Goal: Task Accomplishment & Management: Complete application form

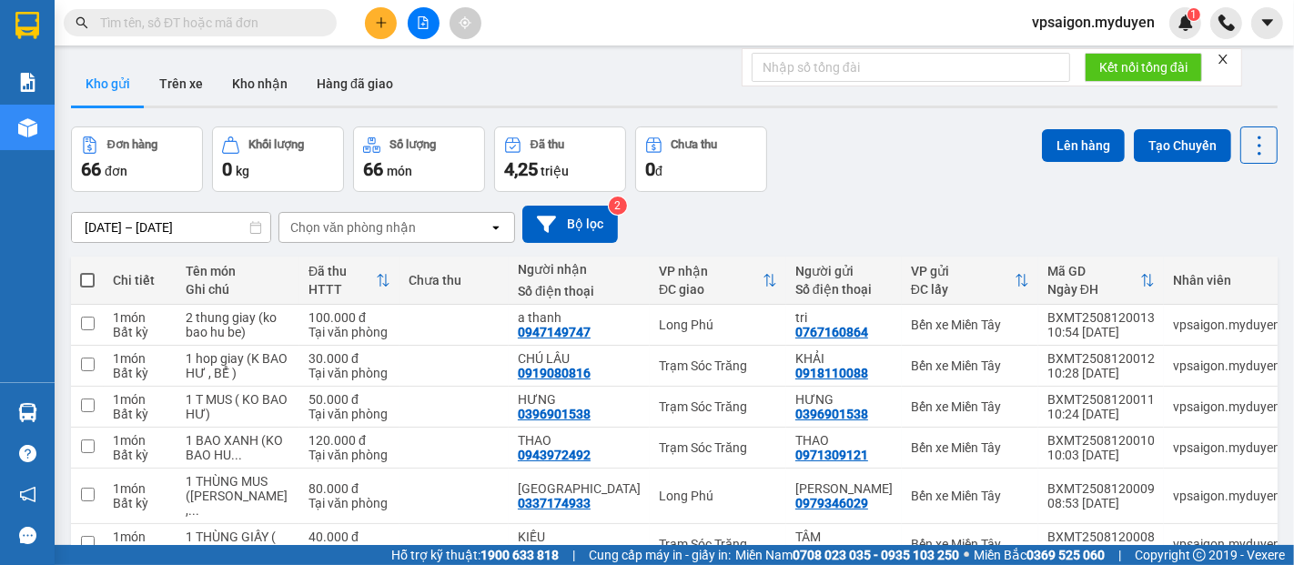
click at [383, 27] on icon "plus" at bounding box center [381, 22] width 13 height 13
click at [449, 66] on div "Tạo đơn hàng" at bounding box center [452, 68] width 79 height 20
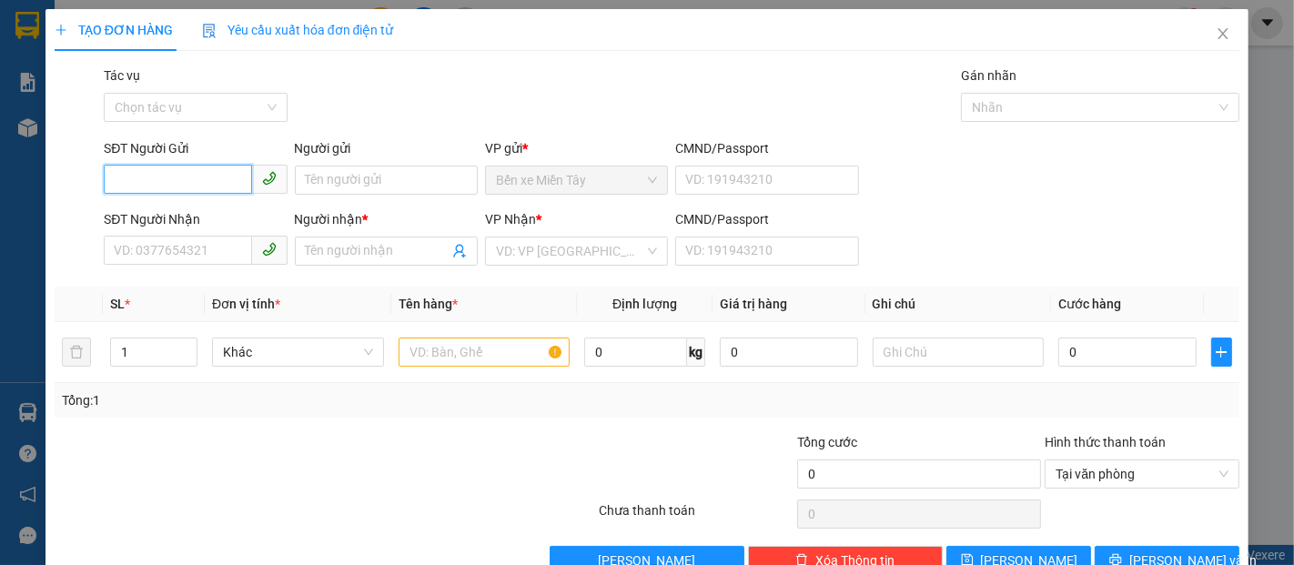
click at [199, 183] on input "SĐT Người Gửi" at bounding box center [177, 179] width 147 height 29
click at [176, 173] on input "SĐT Người Gửi" at bounding box center [177, 179] width 147 height 29
type input "0394684230"
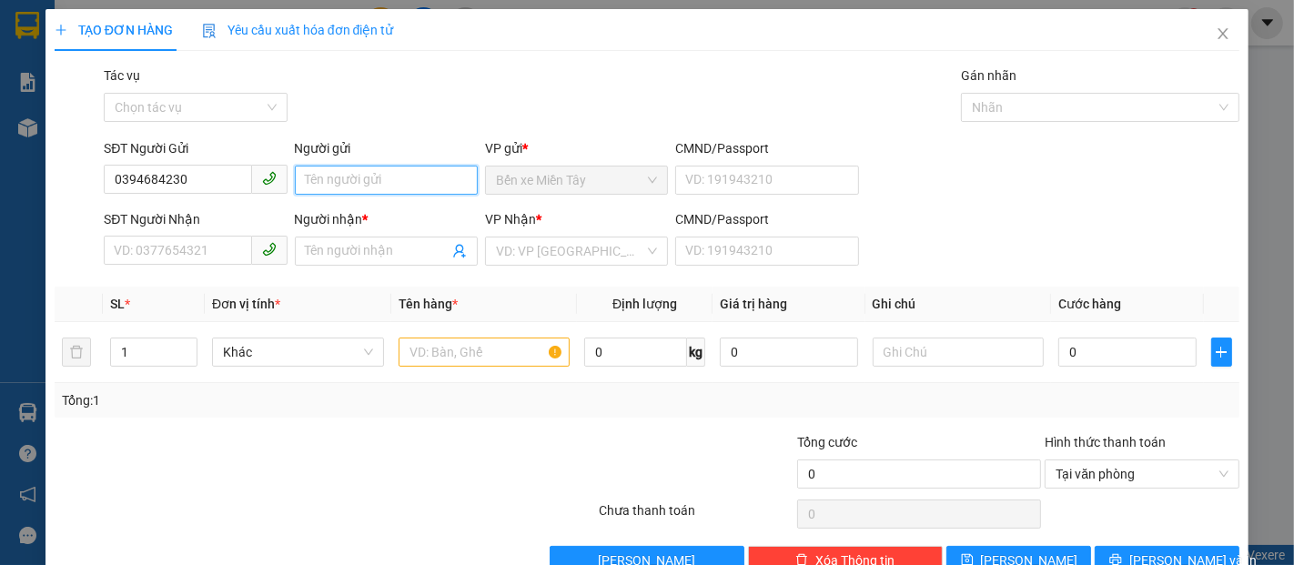
click at [380, 182] on input "Người gửi" at bounding box center [386, 180] width 183 height 29
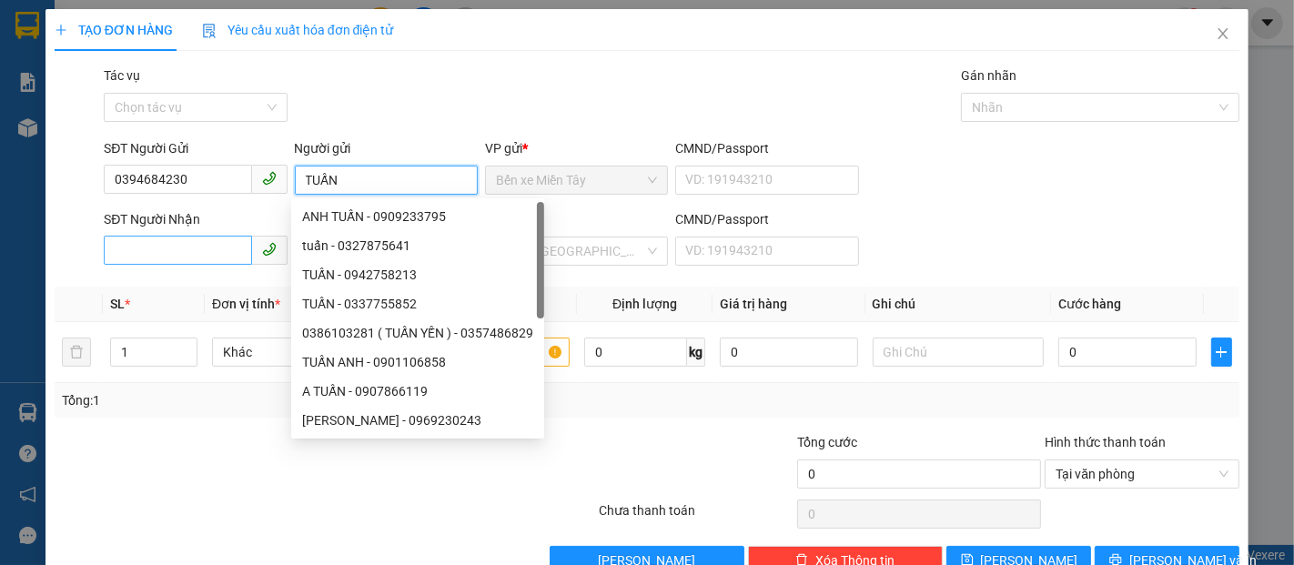
type input "TUẤN"
click at [223, 249] on input "SĐT Người Nhận" at bounding box center [177, 250] width 147 height 29
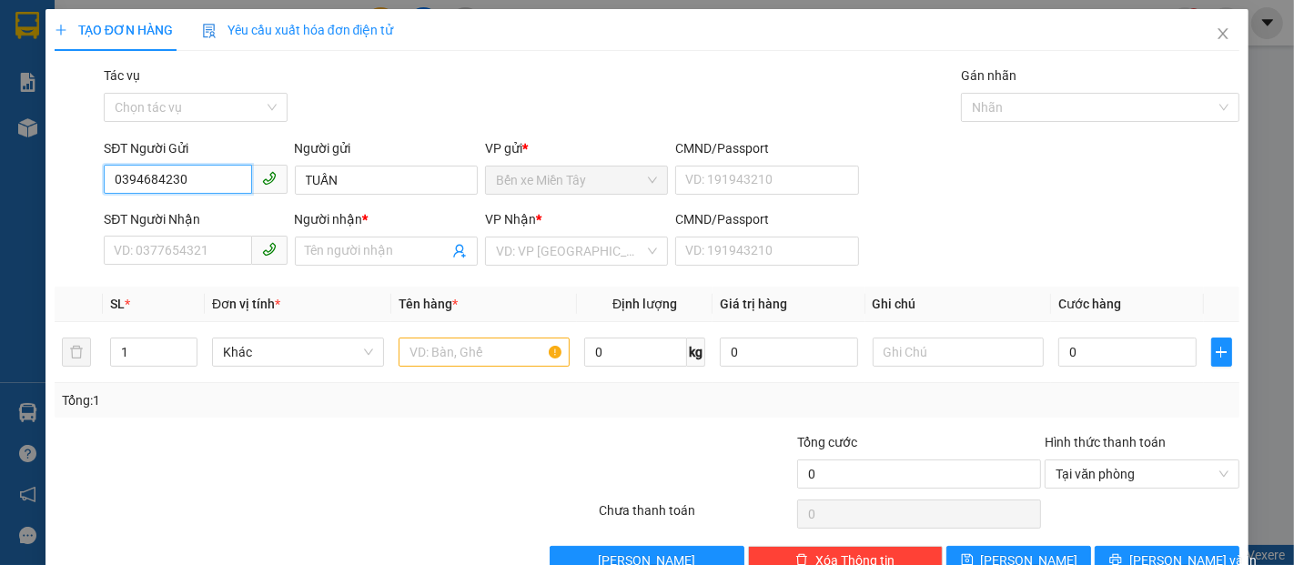
drag, startPoint x: 187, startPoint y: 172, endPoint x: 0, endPoint y: 62, distance: 217.4
click at [0, 82] on div "TẠO ĐƠN HÀNG Yêu cầu xuất hóa đơn điện tử Transit Pickup Surcharge Ids Transit …" at bounding box center [647, 282] width 1294 height 565
click at [206, 246] on input "SĐT Người Nhận" at bounding box center [177, 250] width 147 height 29
drag, startPoint x: 196, startPoint y: 173, endPoint x: 26, endPoint y: 171, distance: 169.3
click at [29, 172] on div "TẠO ĐƠN HÀNG Yêu cầu xuất hóa đơn điện tử Transit Pickup Surcharge Ids Transit …" at bounding box center [647, 282] width 1294 height 565
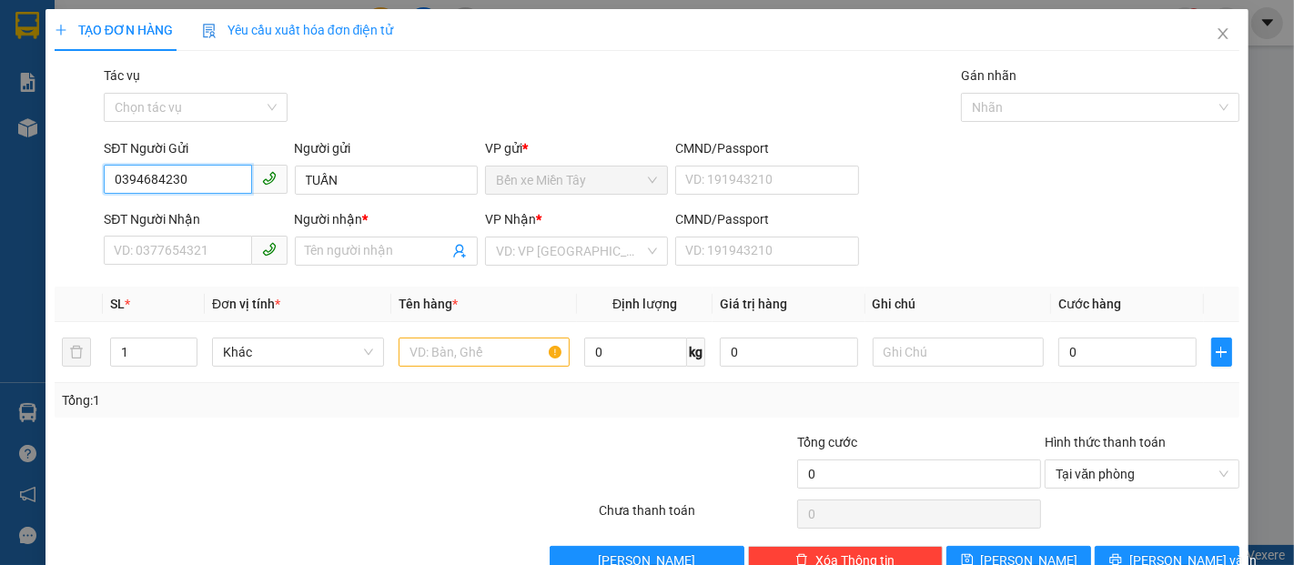
drag, startPoint x: 218, startPoint y: 181, endPoint x: 0, endPoint y: 181, distance: 217.5
click at [0, 181] on div "TẠO ĐƠN HÀNG Yêu cầu xuất hóa đơn điện tử Transit Pickup Surcharge Ids Transit …" at bounding box center [647, 282] width 1294 height 565
click at [114, 244] on input "SĐT Người Nhận" at bounding box center [177, 250] width 147 height 29
type input "0394684230"
click at [326, 225] on div "Người nhận *" at bounding box center [386, 219] width 183 height 20
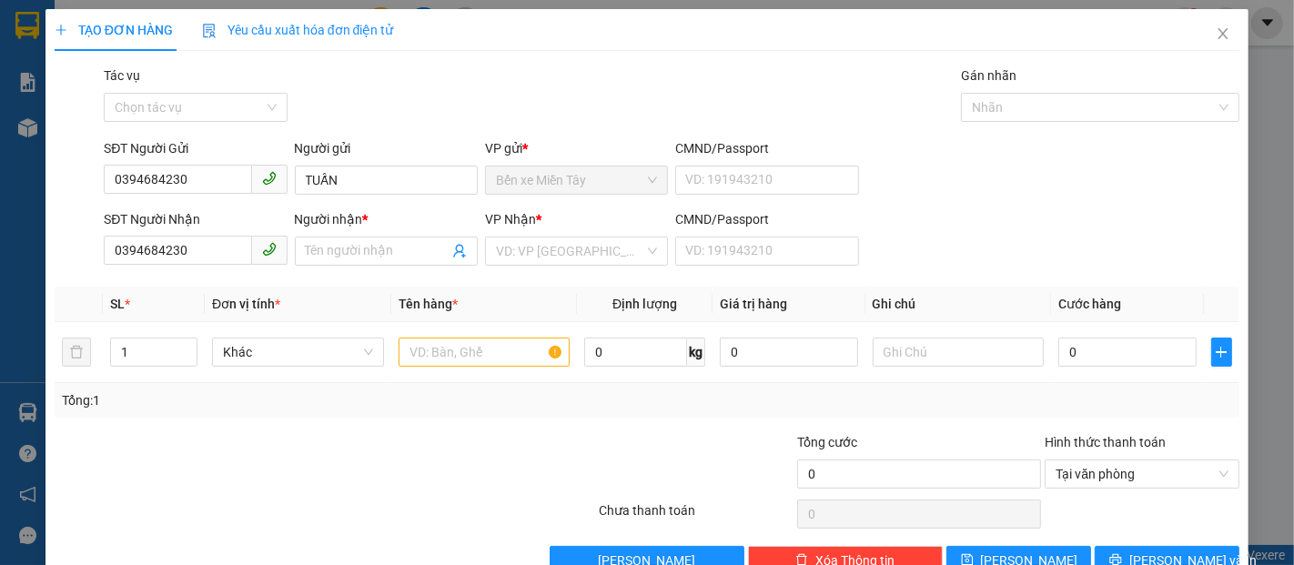
click at [326, 241] on input "Người nhận *" at bounding box center [377, 251] width 143 height 20
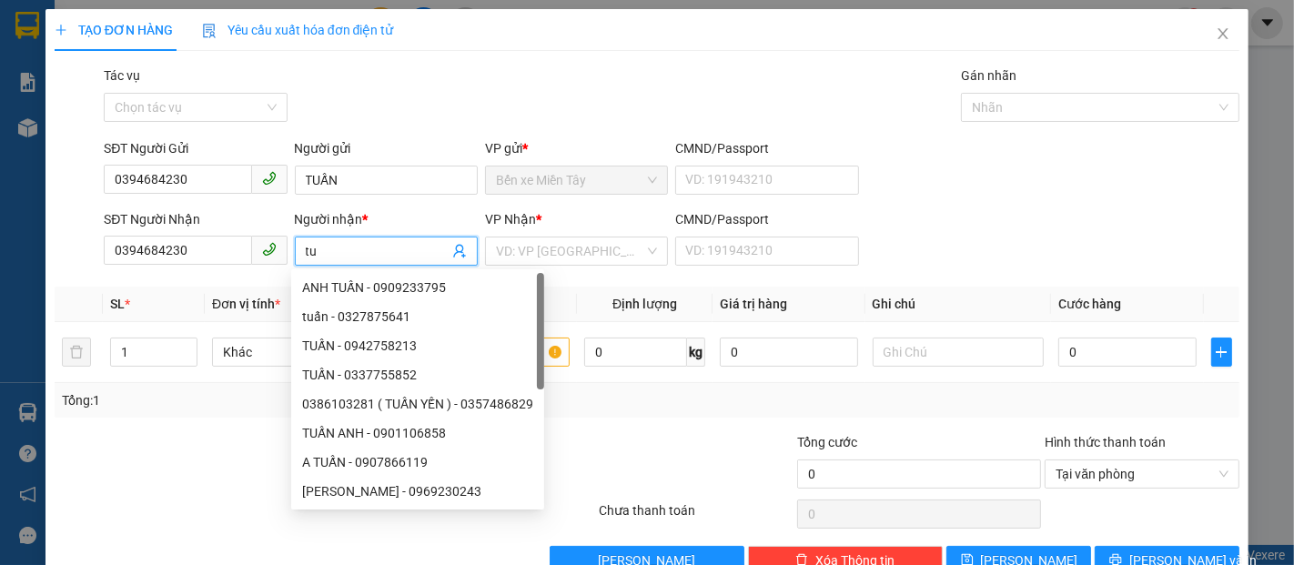
type input "t"
type input "TUẤN"
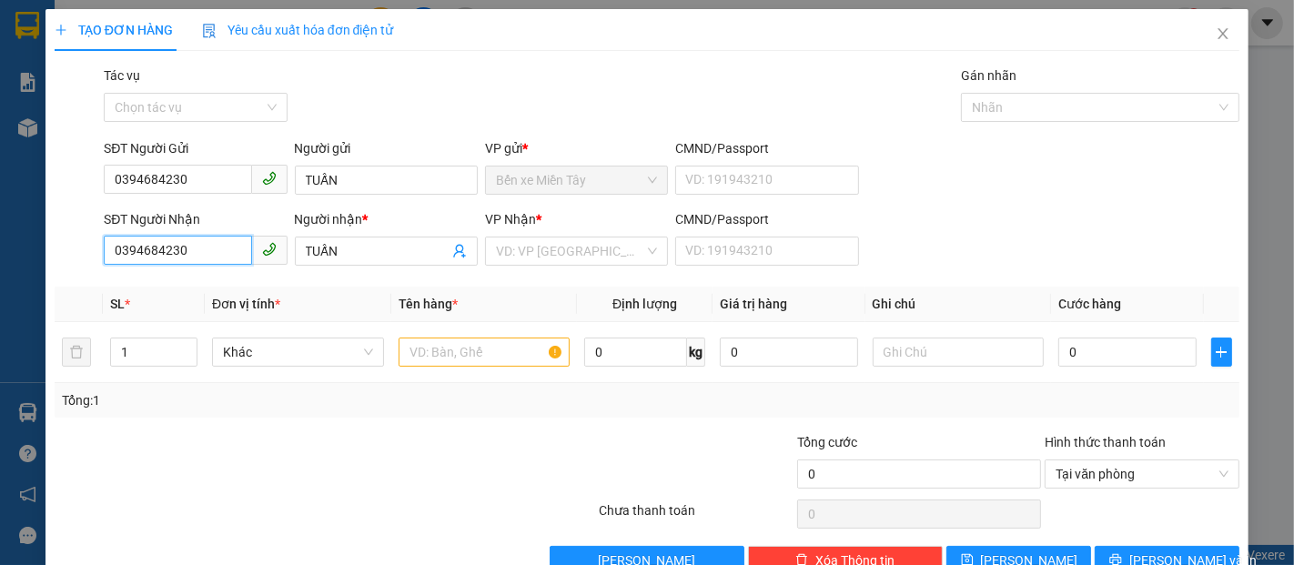
drag, startPoint x: 189, startPoint y: 253, endPoint x: 0, endPoint y: 231, distance: 190.6
click at [0, 231] on div "TẠO ĐƠN HÀNG Yêu cầu xuất hóa đơn điện tử Transit Pickup Surcharge Ids Transit …" at bounding box center [647, 282] width 1294 height 565
click at [502, 251] on input "search" at bounding box center [570, 251] width 148 height 27
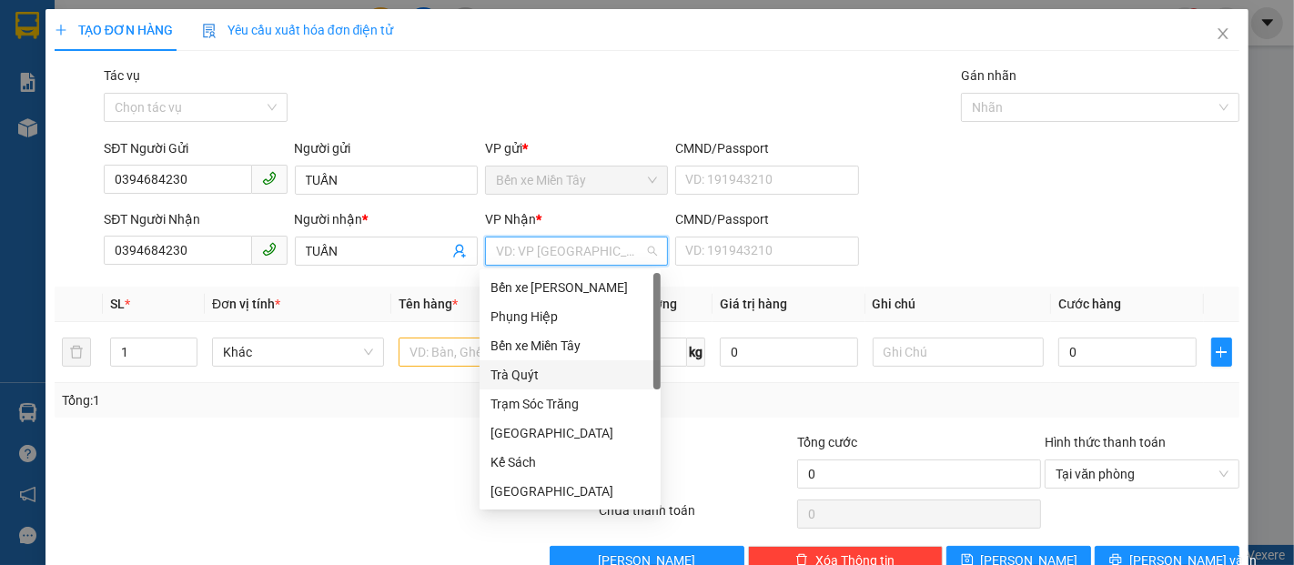
click at [537, 375] on div "Trà Quýt" at bounding box center [570, 375] width 159 height 20
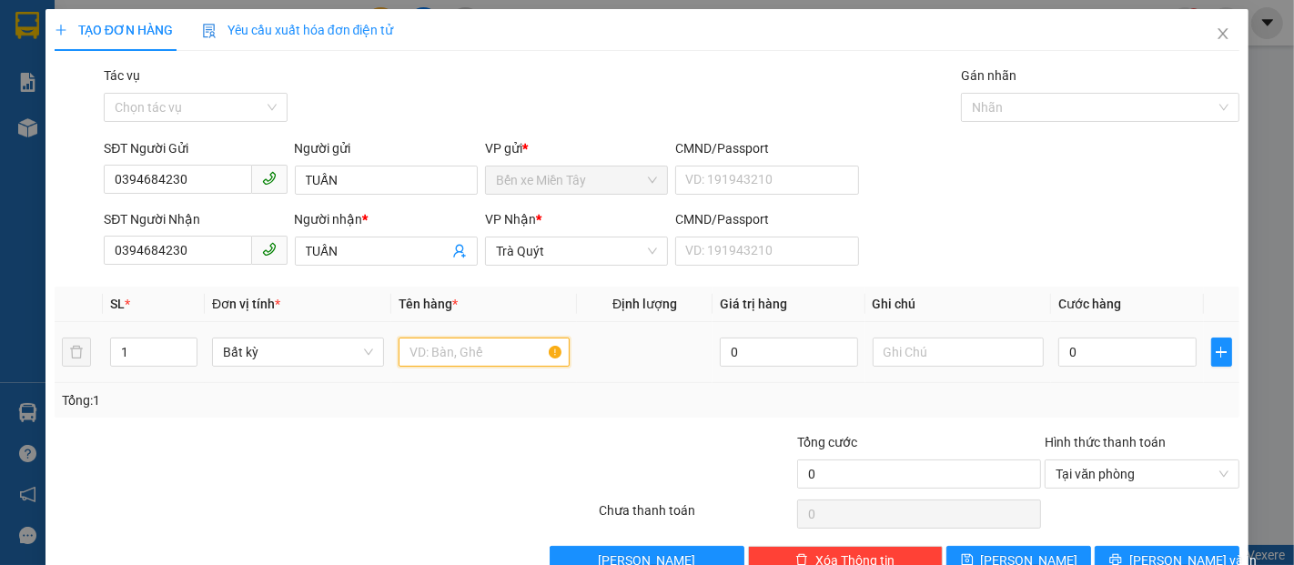
click at [420, 359] on input "text" at bounding box center [485, 352] width 172 height 29
click at [386, 253] on input "TUẤN" at bounding box center [377, 251] width 143 height 20
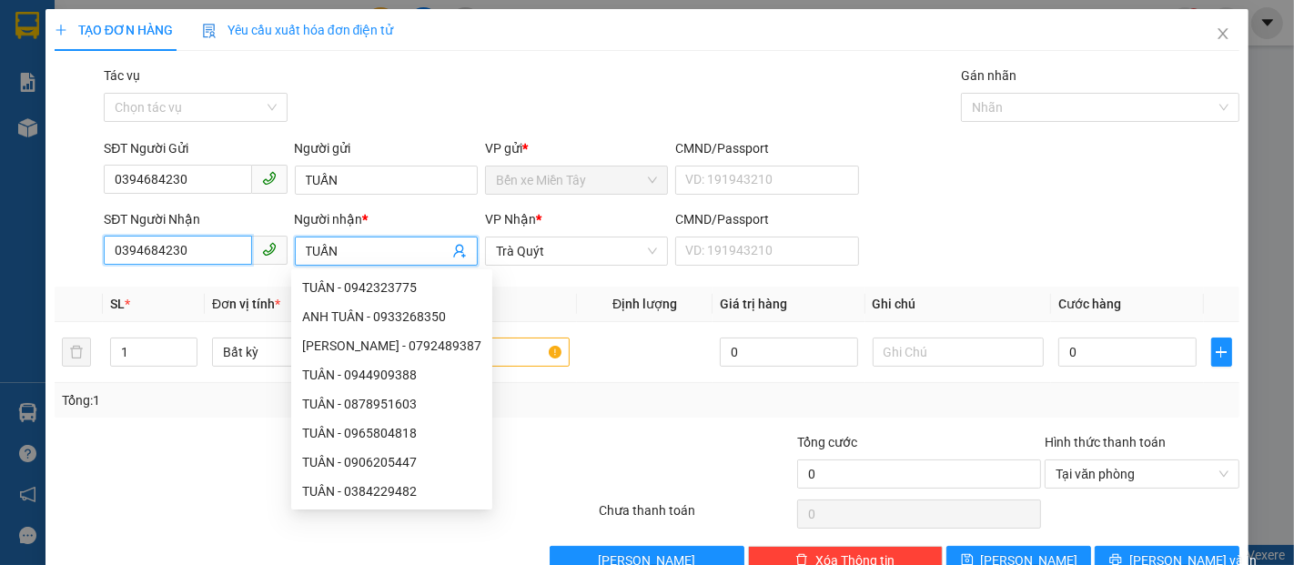
drag, startPoint x: 207, startPoint y: 254, endPoint x: 0, endPoint y: 266, distance: 206.9
click at [0, 266] on div "TẠO ĐƠN HÀNG Yêu cầu xuất hóa đơn điện tử Transit Pickup Surcharge Ids Transit …" at bounding box center [647, 282] width 1294 height 565
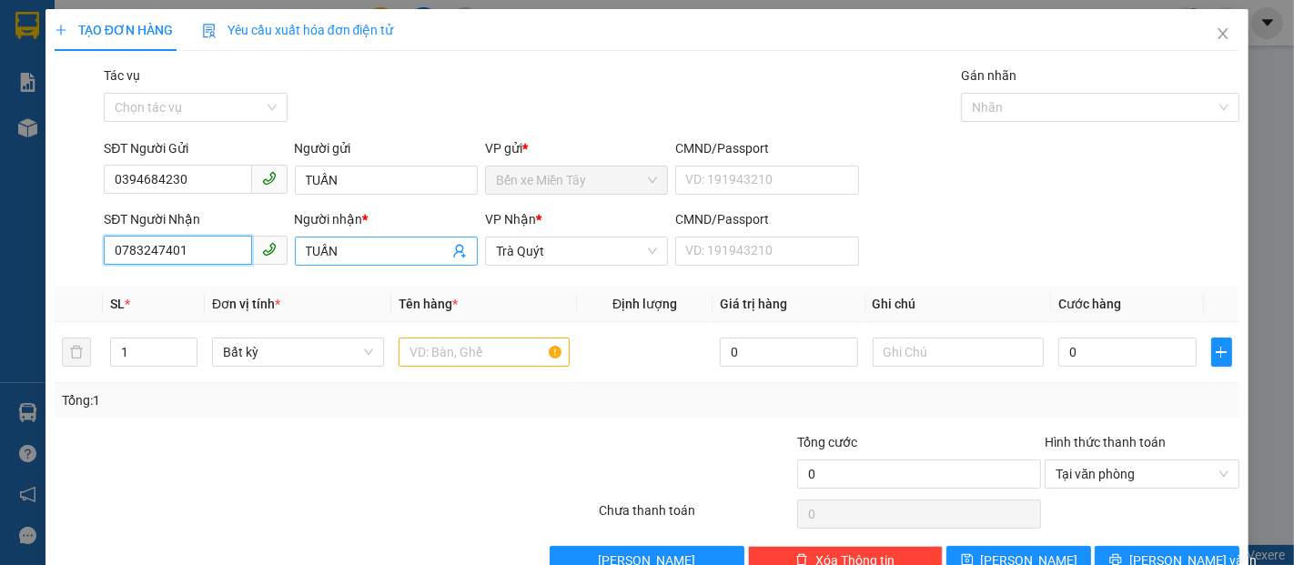
type input "0783247401"
drag, startPoint x: 360, startPoint y: 248, endPoint x: 0, endPoint y: 239, distance: 360.5
click at [0, 242] on div "TẠO ĐƠN HÀNG Yêu cầu xuất hóa đơn điện tử Transit Pickup Surcharge Ids Transit …" at bounding box center [647, 282] width 1294 height 565
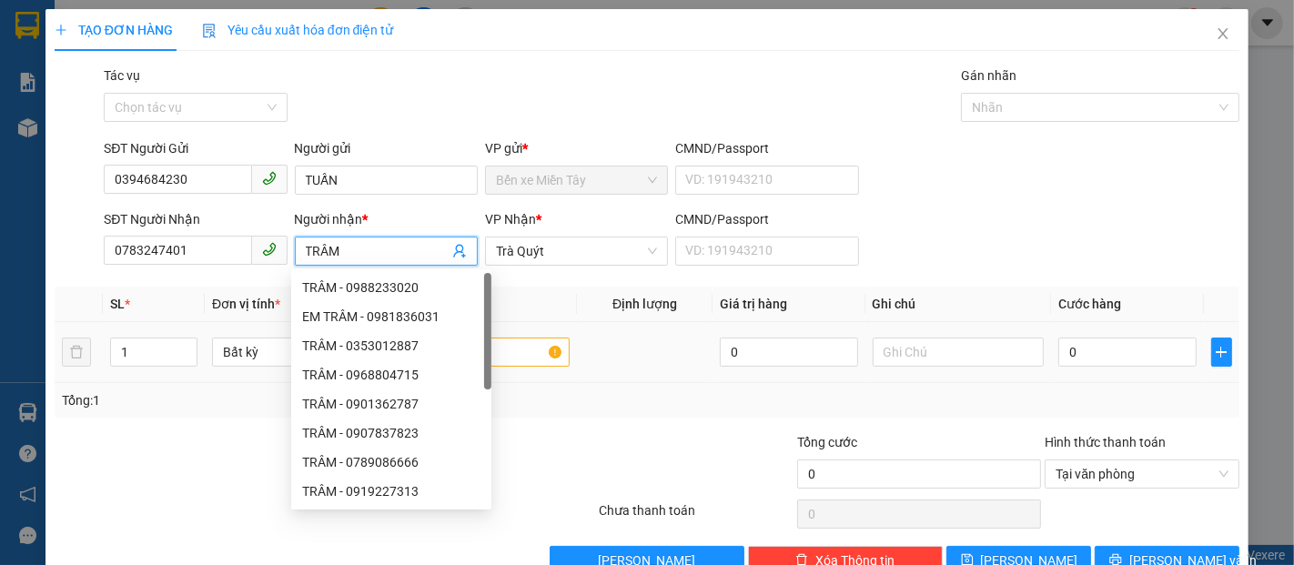
type input "TRÂM"
click at [502, 359] on input "text" at bounding box center [485, 352] width 172 height 29
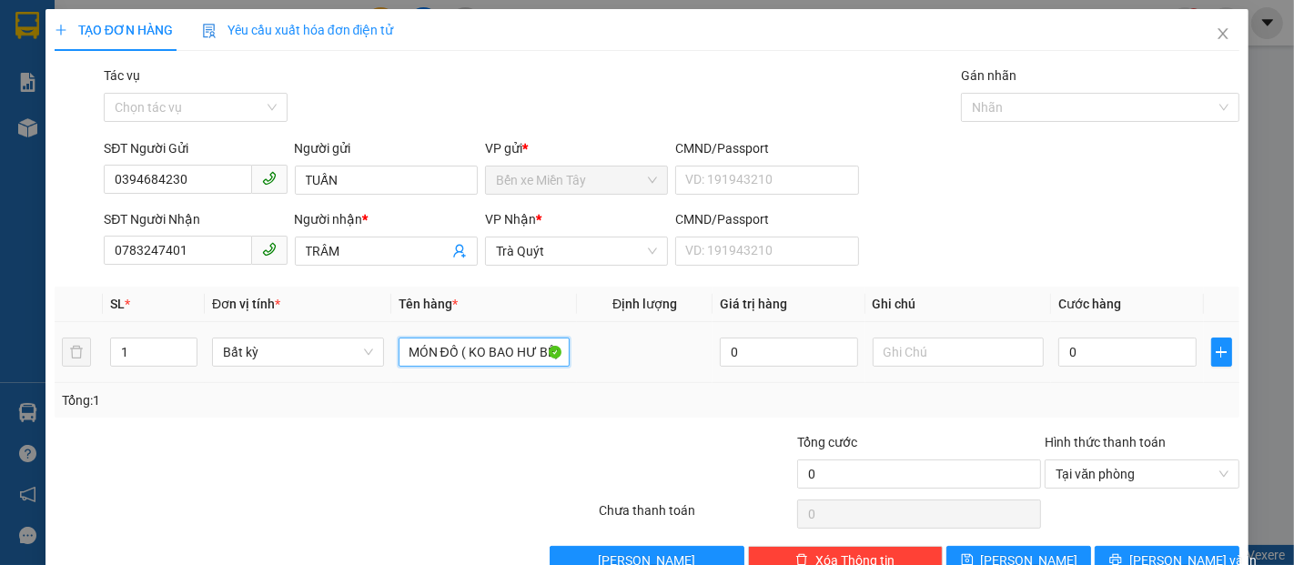
scroll to position [0, 166]
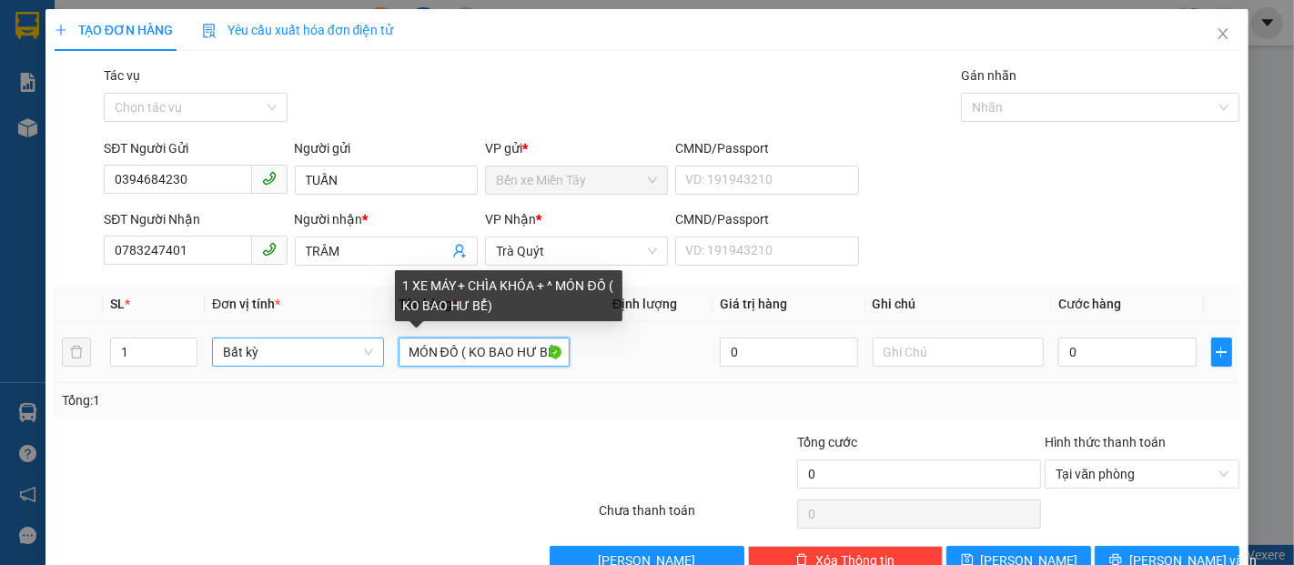
drag, startPoint x: 458, startPoint y: 353, endPoint x: 373, endPoint y: 354, distance: 84.6
click at [373, 354] on tr "1 Bất kỳ 1 XE MÁY + CHÌA KHÓA + ^ MÓN ĐỒ ( KO BAO HƯ BỂ) 0 0" at bounding box center [647, 352] width 1185 height 61
click at [526, 354] on input "1 XE MÁY + CHÌA KHÓA + ^ MÓN ĐỒ ( KO BAO HƯ BỂ)" at bounding box center [485, 352] width 172 height 29
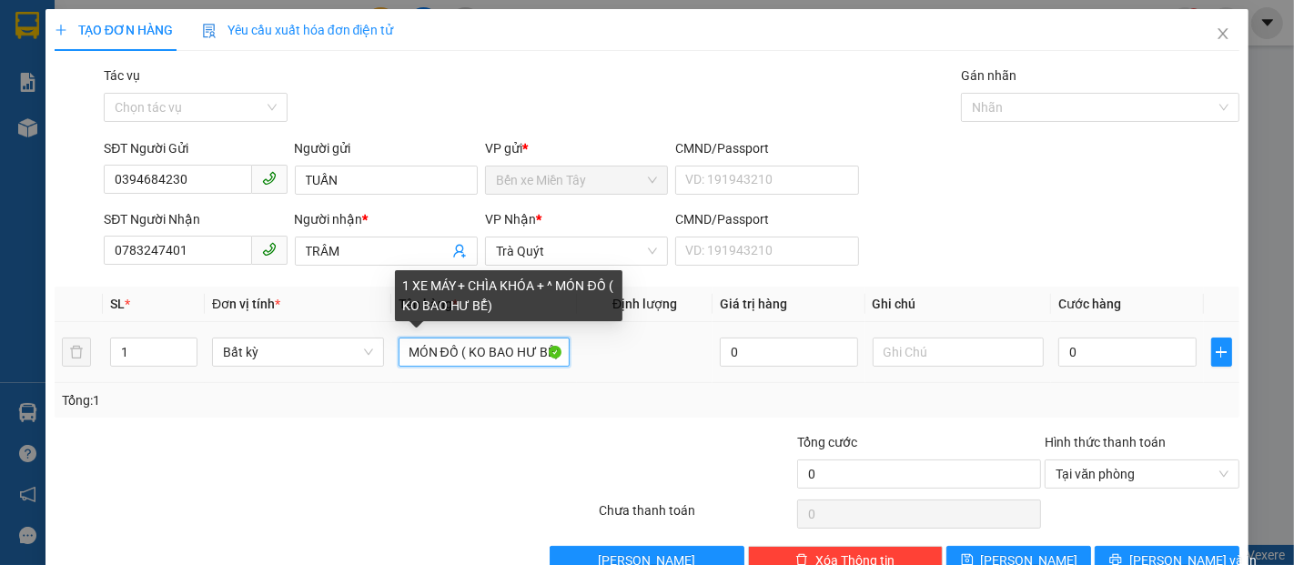
drag, startPoint x: 526, startPoint y: 354, endPoint x: 569, endPoint y: 355, distance: 42.8
click at [569, 355] on td "1 XE MÁY + CHÌA KHÓA + ^ MÓN ĐỒ ( KO BAO HƯ BỂ)" at bounding box center [484, 352] width 187 height 61
click at [459, 356] on input "1 XE MÁY + CHÌA KHÓA + ^ MÓN ĐỒ ( KO BAO HƯ BỂ)" at bounding box center [485, 352] width 172 height 29
click at [458, 356] on input "1 XE MÁY + CHÌA KHÓA + ^ MÓN ĐỒ ( KO BAO HƯ BỂ)" at bounding box center [485, 352] width 172 height 29
click at [451, 355] on input "1 XE MÁY + CHÌA KHÓA + ^ MÓN ĐỒ ( KO BAO HƯ BỂ)" at bounding box center [485, 352] width 172 height 29
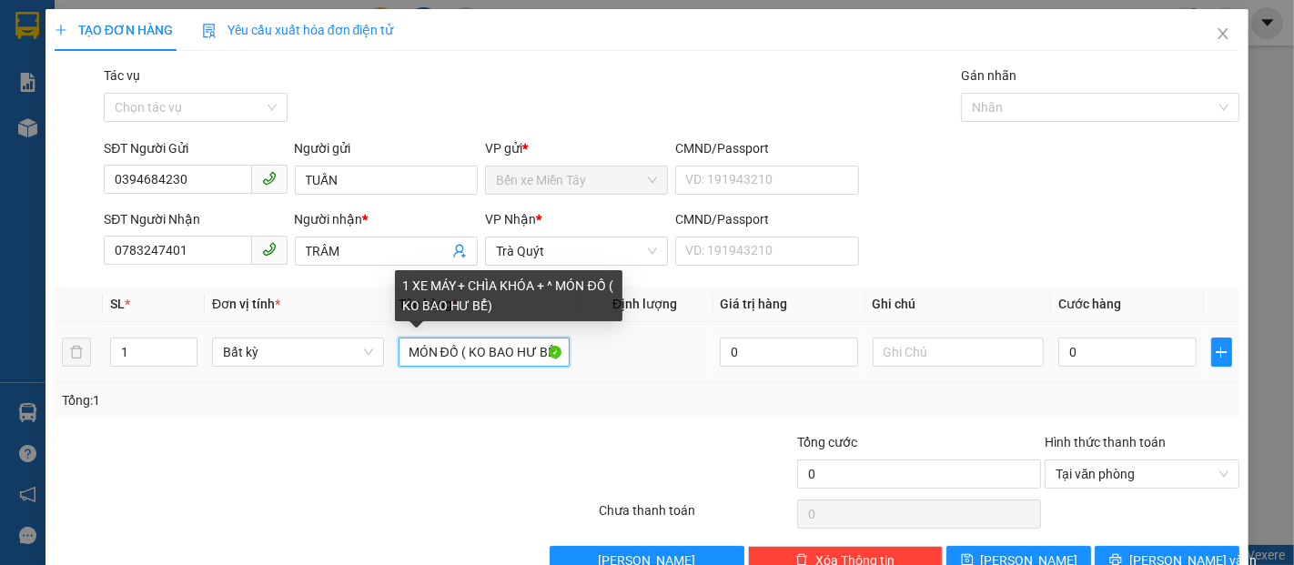
click at [451, 355] on input "1 XE MÁY + CHÌA KHÓA + ^ MÓN ĐỒ ( KO BAO HƯ BỂ)" at bounding box center [485, 352] width 172 height 29
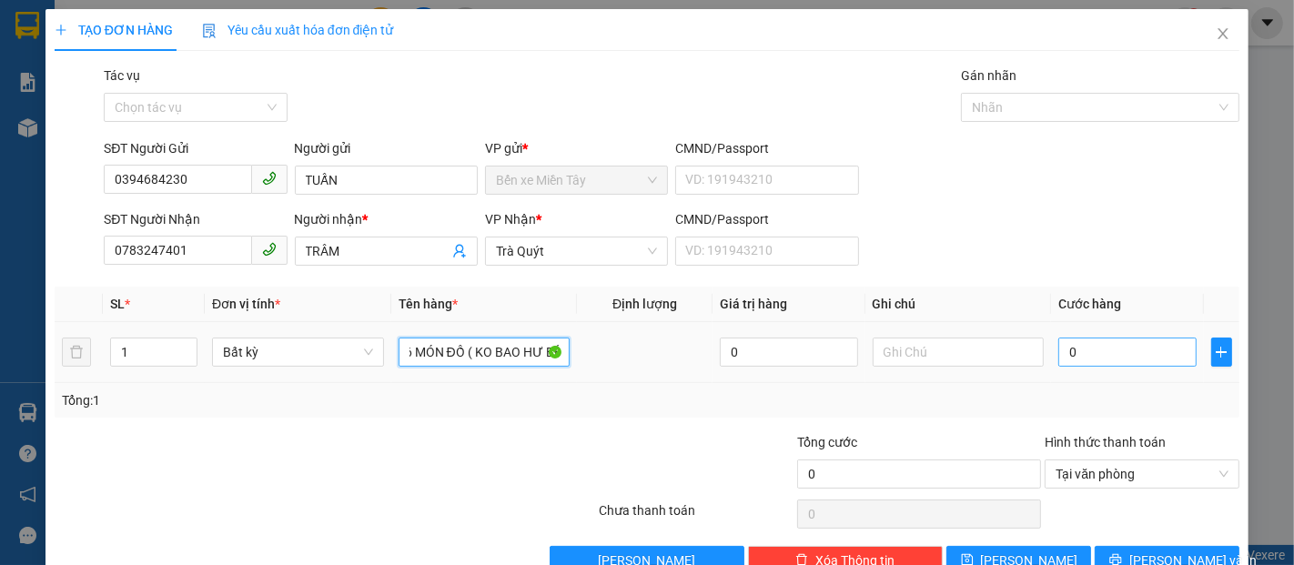
type input "1 XE MÁY + CHÌA KHÓA + 6 MÓN ĐỒ ( KO BAO HƯ BỂ)"
click at [1087, 346] on input "0" at bounding box center [1126, 352] width 137 height 29
type input "5"
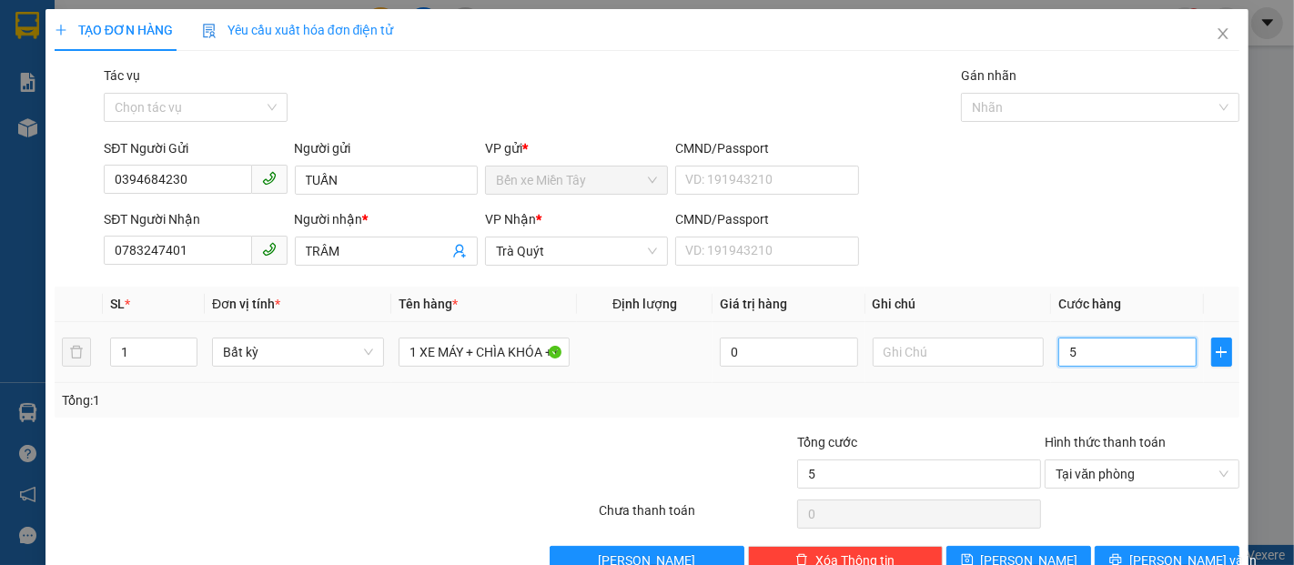
type input "50"
type input "500"
type input "5.000"
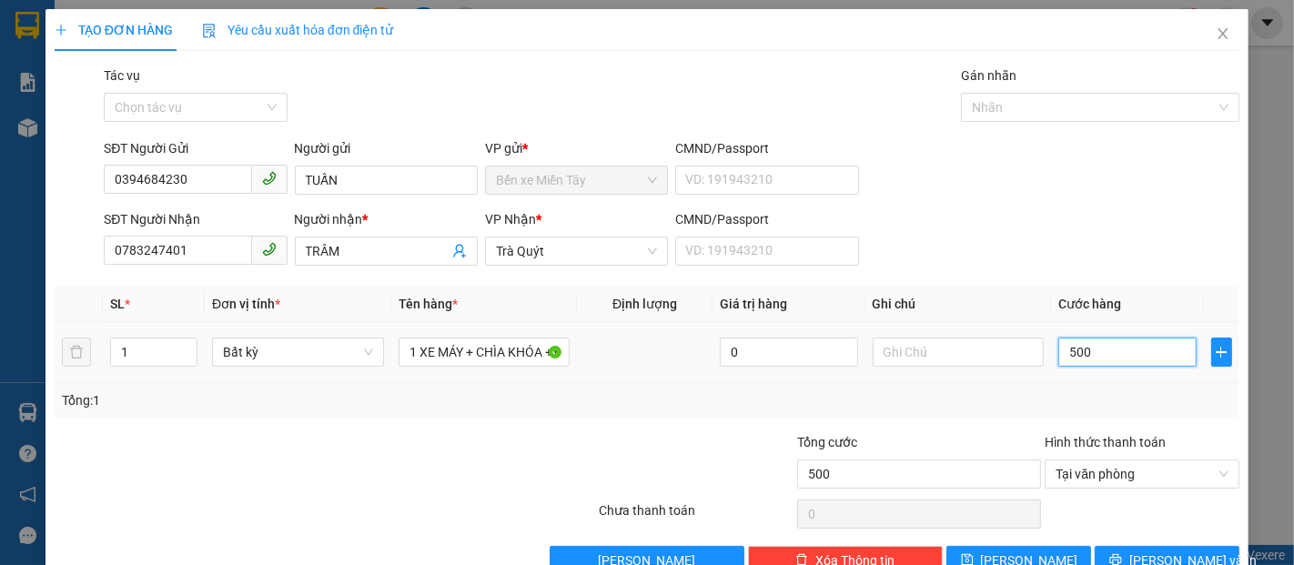
type input "5.000"
type input "50.000"
type input "500.000"
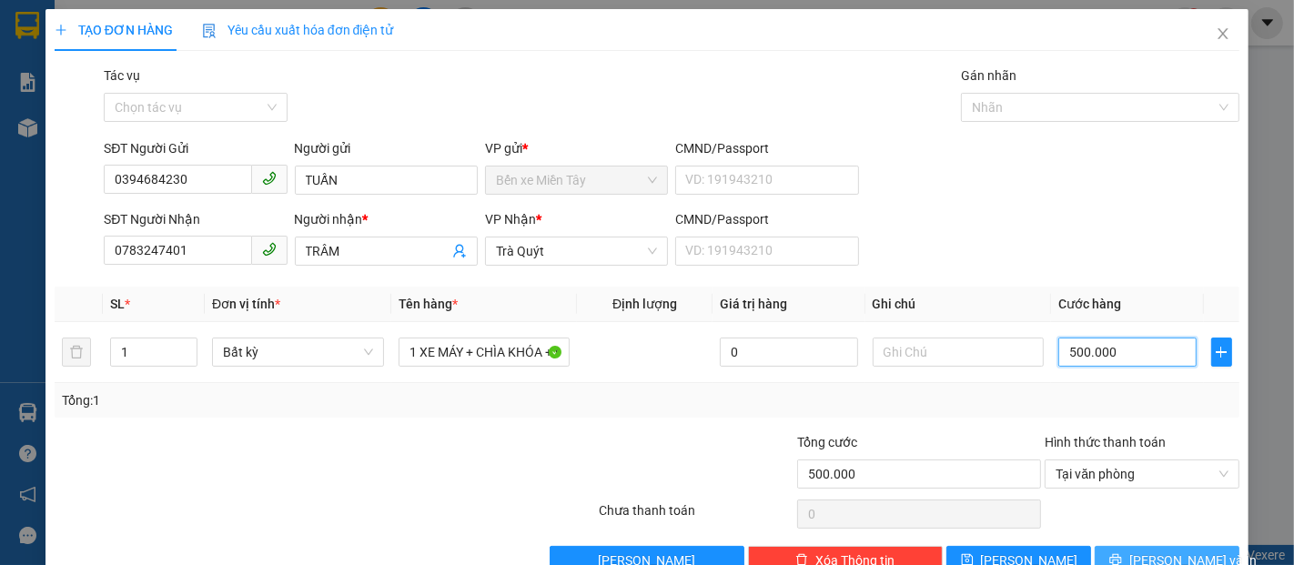
type input "500.000"
click at [1149, 559] on span "[PERSON_NAME] và In" at bounding box center [1192, 561] width 127 height 20
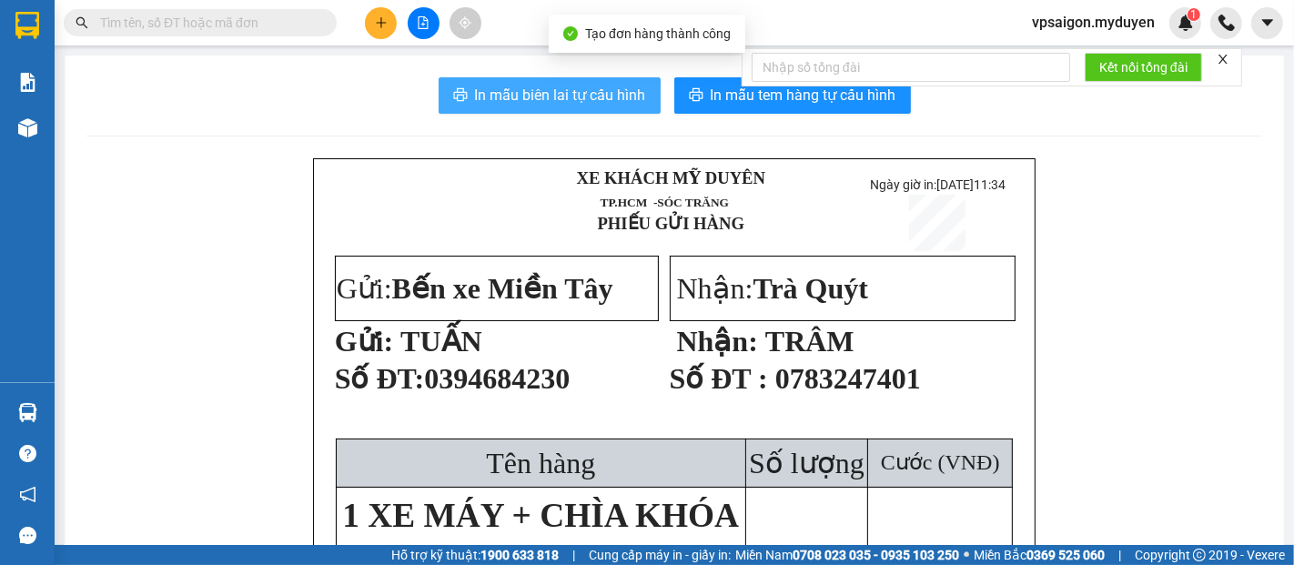
click at [466, 96] on button "In mẫu biên lai tự cấu hình" at bounding box center [550, 95] width 222 height 36
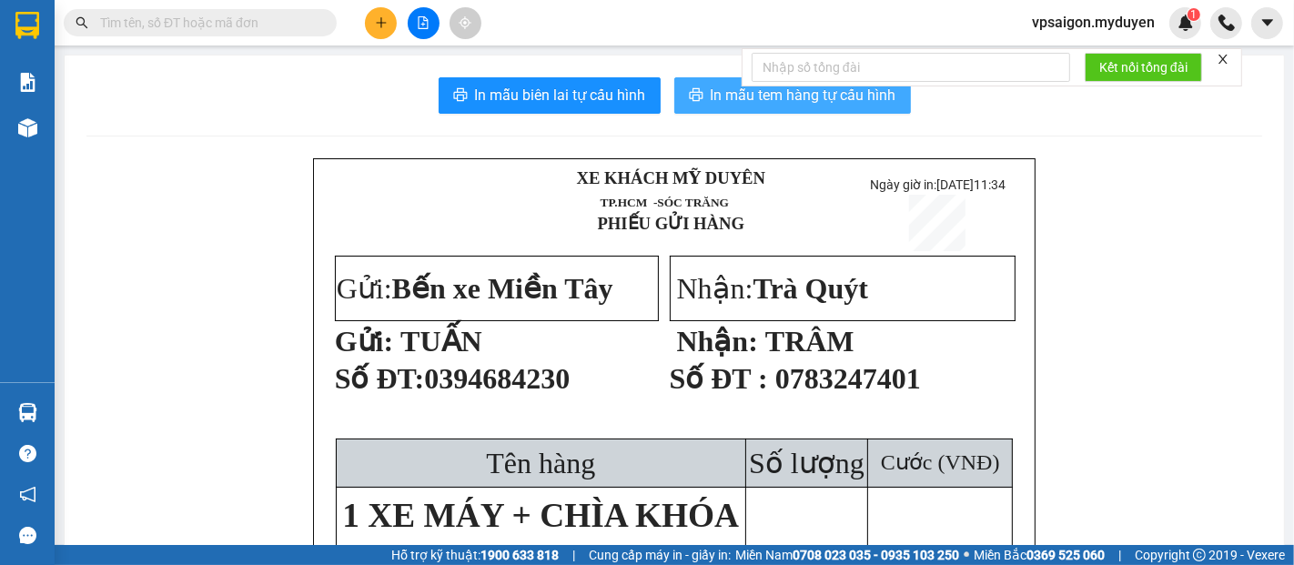
click at [701, 88] on button "In mẫu tem hàng tự cấu hình" at bounding box center [792, 95] width 237 height 36
click at [831, 105] on span "In mẫu tem hàng tự cấu hình" at bounding box center [804, 95] width 186 height 23
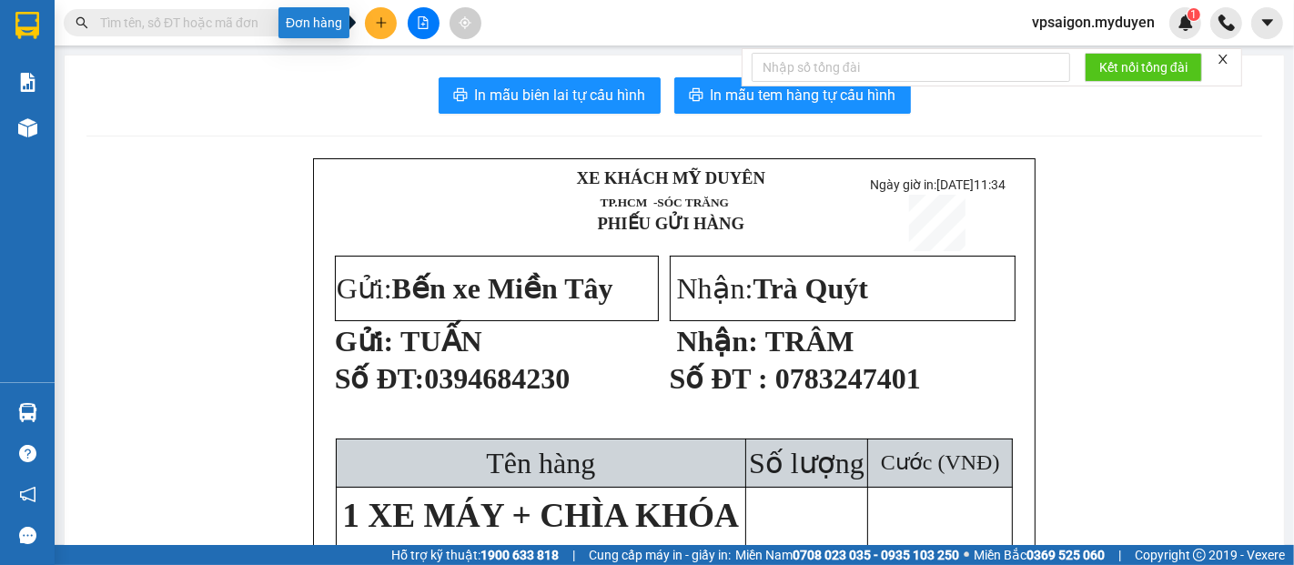
click at [386, 31] on button at bounding box center [381, 23] width 32 height 32
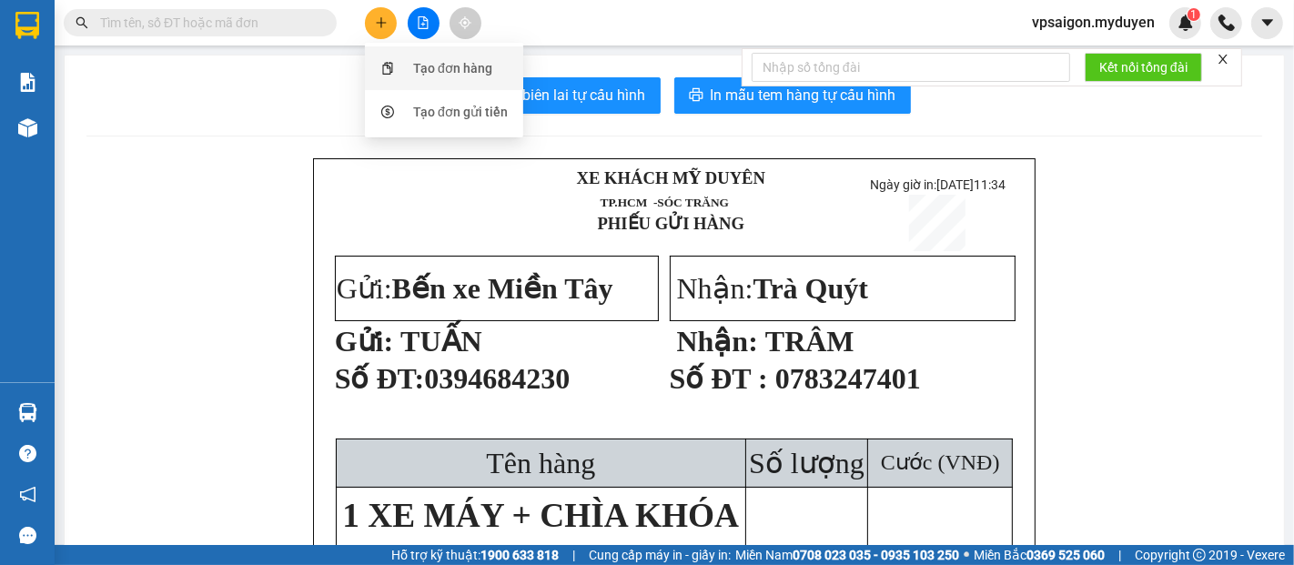
click at [415, 64] on div "Tạo đơn hàng" at bounding box center [452, 68] width 79 height 20
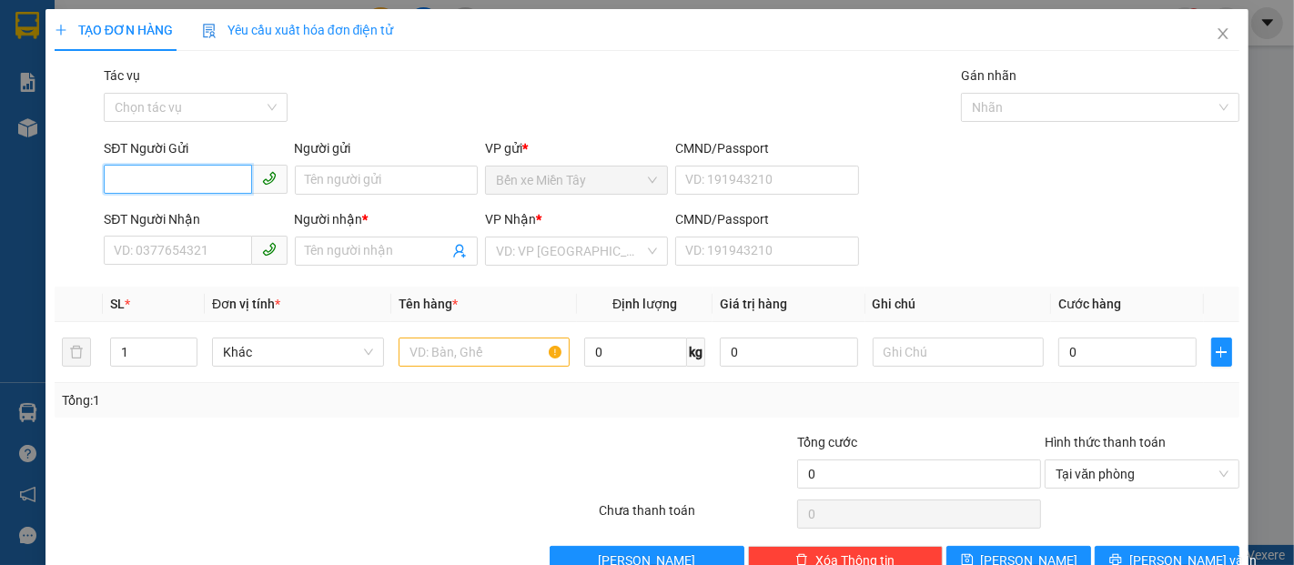
click at [167, 183] on input "SĐT Người Gửi" at bounding box center [177, 179] width 147 height 29
click at [200, 202] on div "0979963659 - TRANG" at bounding box center [193, 216] width 181 height 29
type input "0979963659"
type input "TRANG"
type input "0939630339"
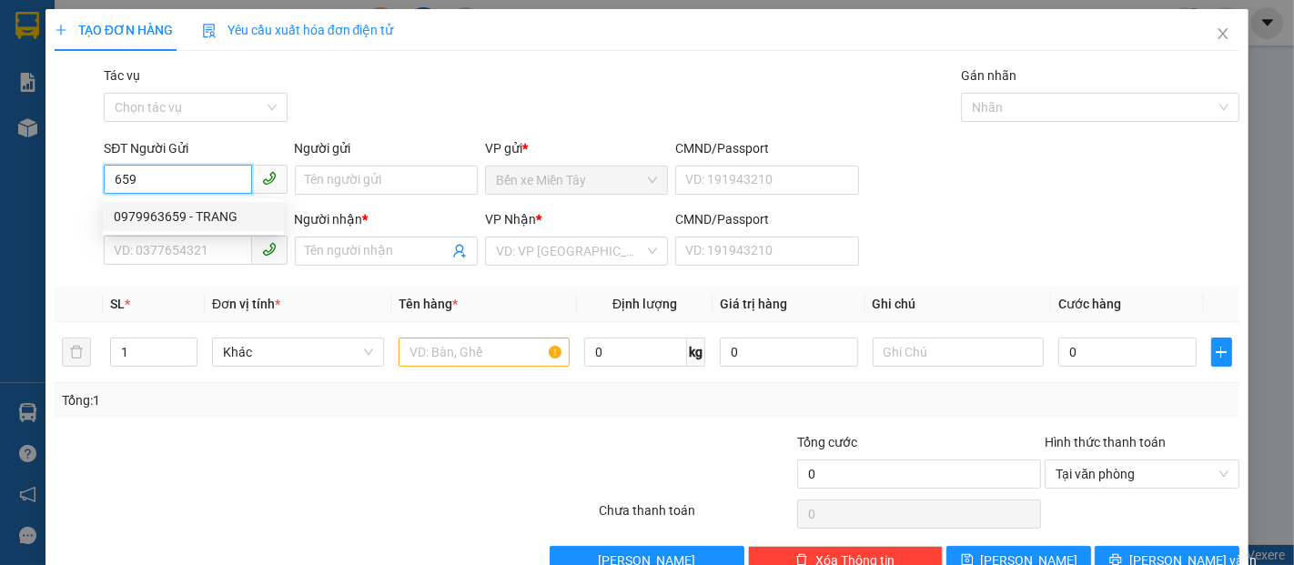
type input "HỒNG"
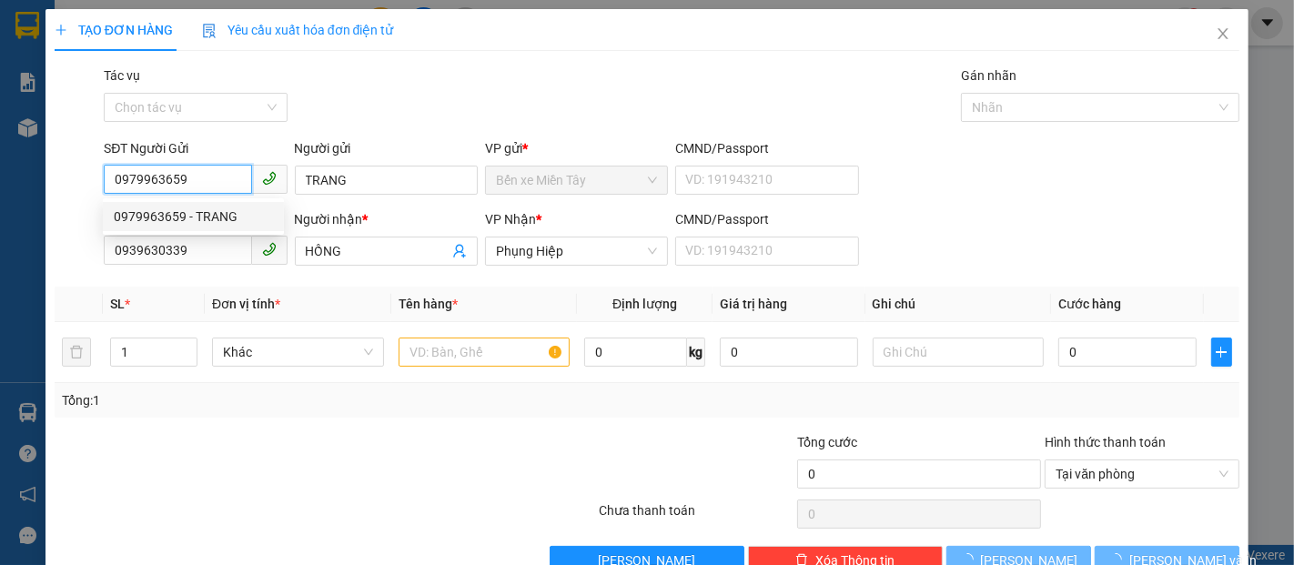
type input "80.000"
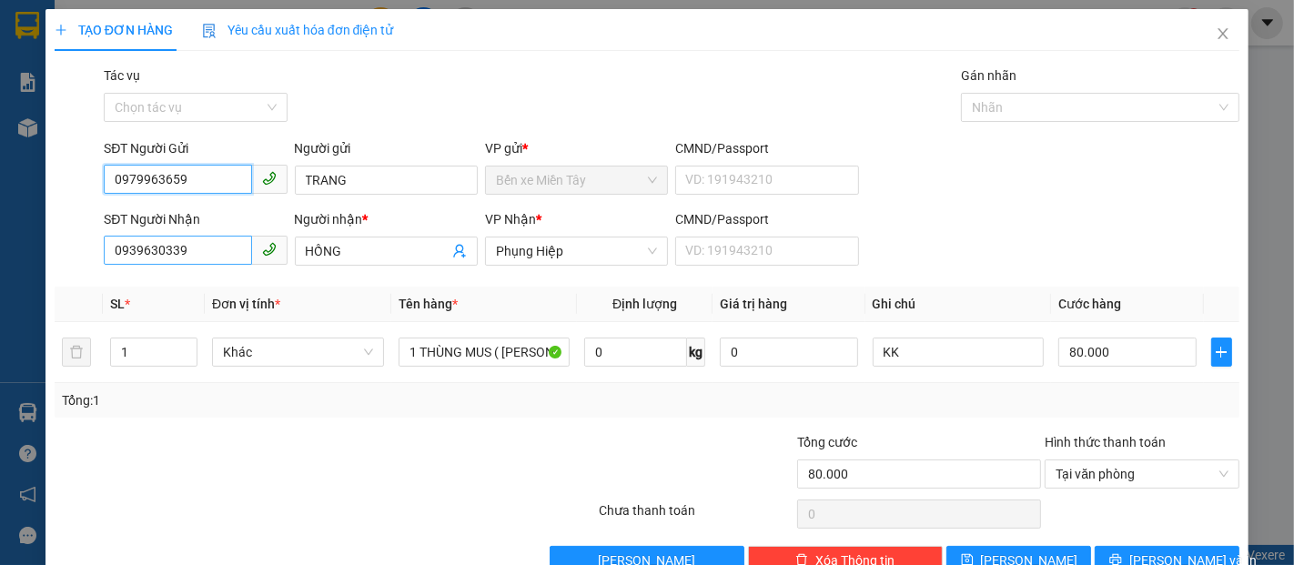
type input "0979963659"
click at [195, 248] on input "0939630339" at bounding box center [177, 250] width 147 height 29
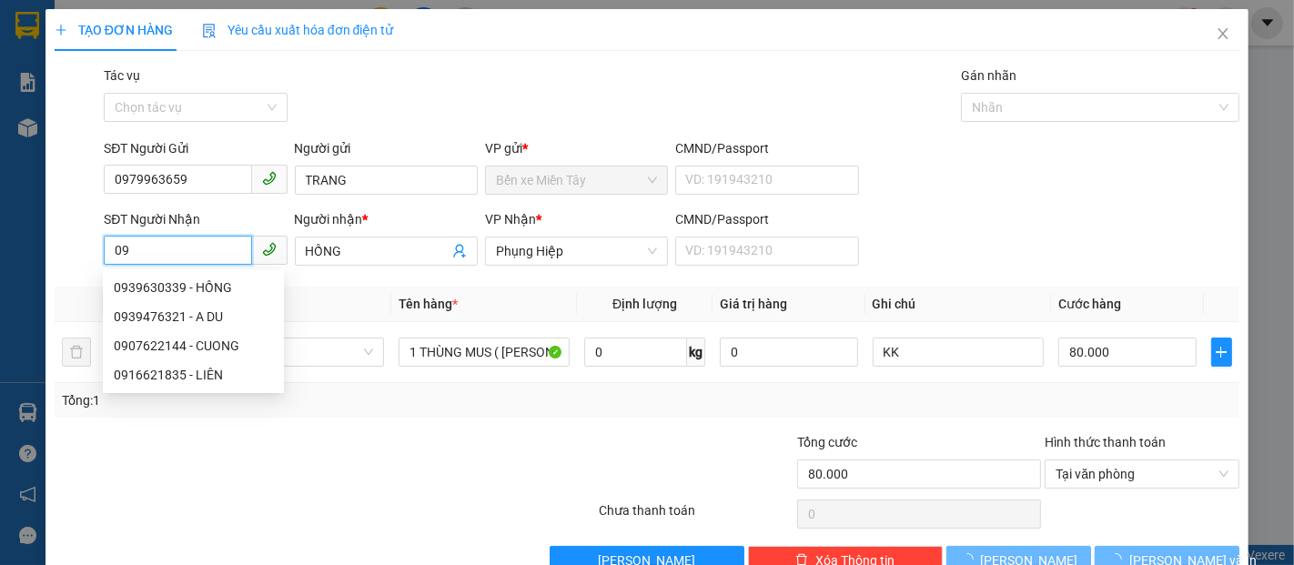
type input "0"
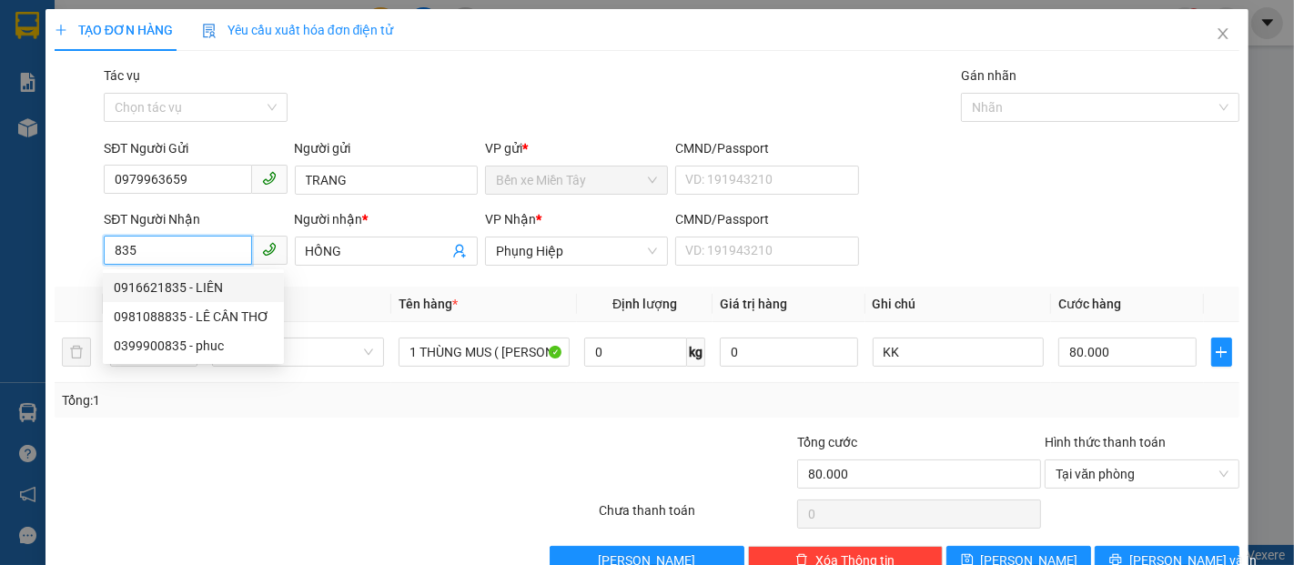
click at [199, 289] on div "0916621835 - LIÊN" at bounding box center [193, 288] width 159 height 20
type input "0916621835"
type input "LIÊN"
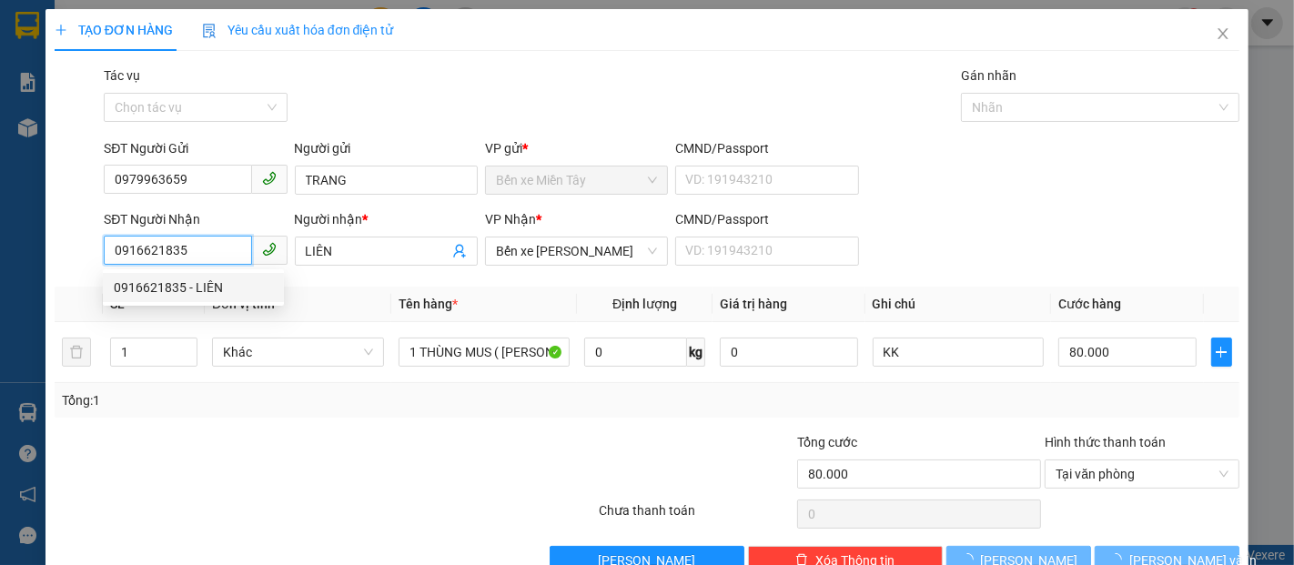
type input "180.000"
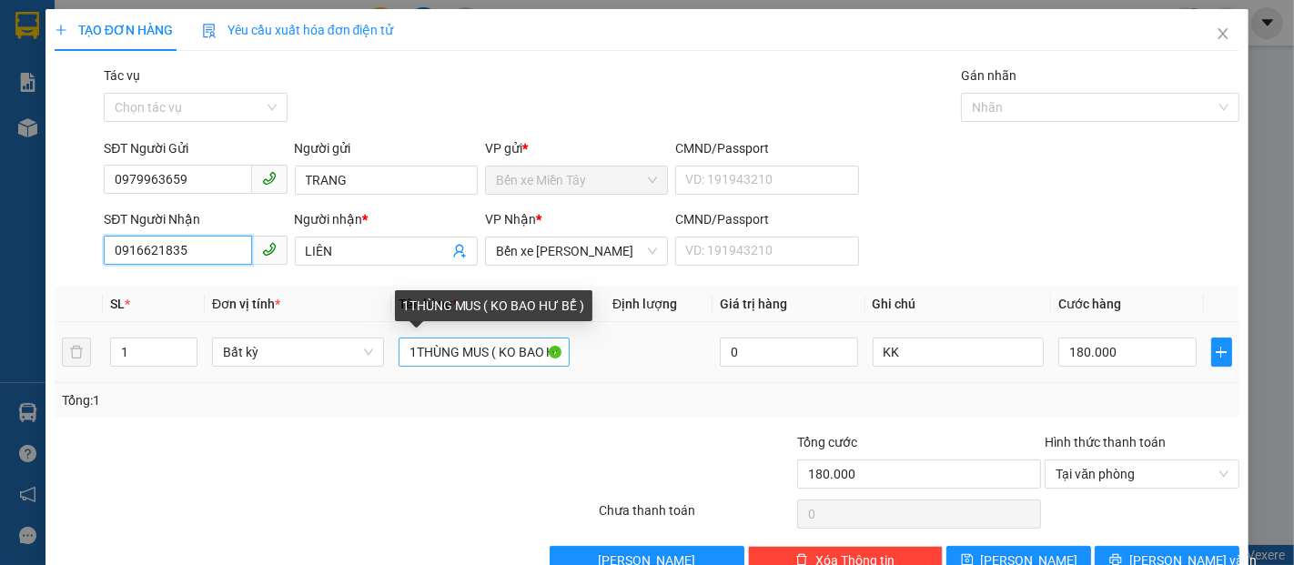
type input "0916621835"
click at [408, 351] on input "1THÙNG MUS ( KO BAO HƯ BỂ )" at bounding box center [485, 352] width 172 height 29
click at [411, 355] on input "1THÙNG MUS ( KO BAO HƯ BỂ )" at bounding box center [485, 352] width 172 height 29
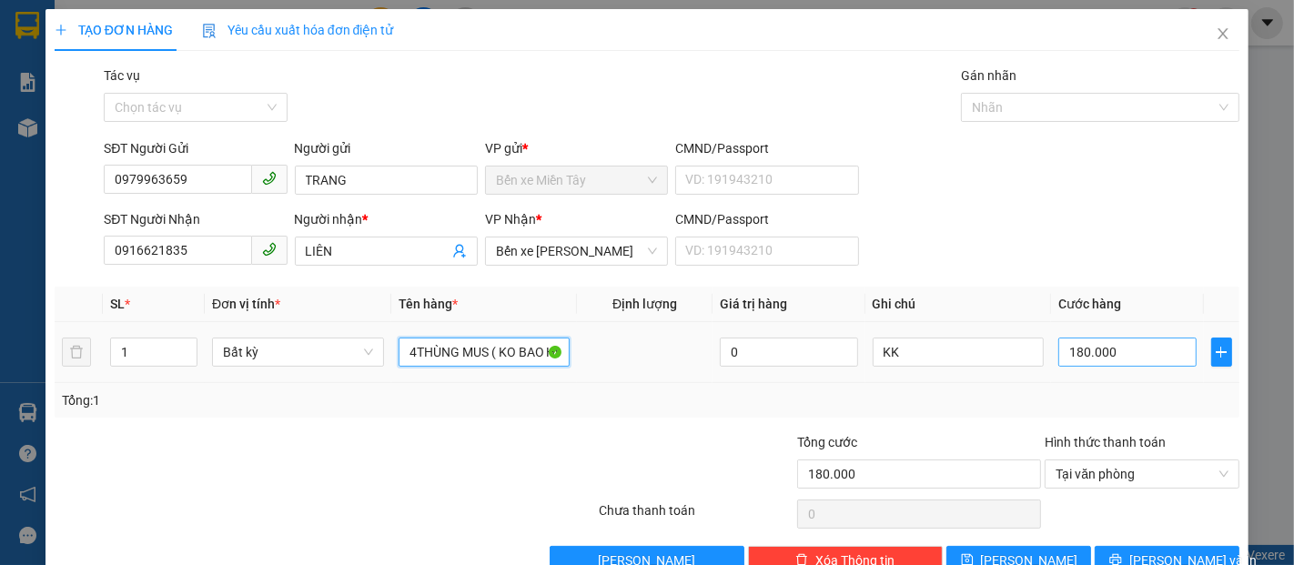
type input "4THÙNG MUS ( KO BAO HƯ BỂ )"
click at [1058, 349] on input "180.000" at bounding box center [1126, 352] width 137 height 29
type input "4"
type input "40"
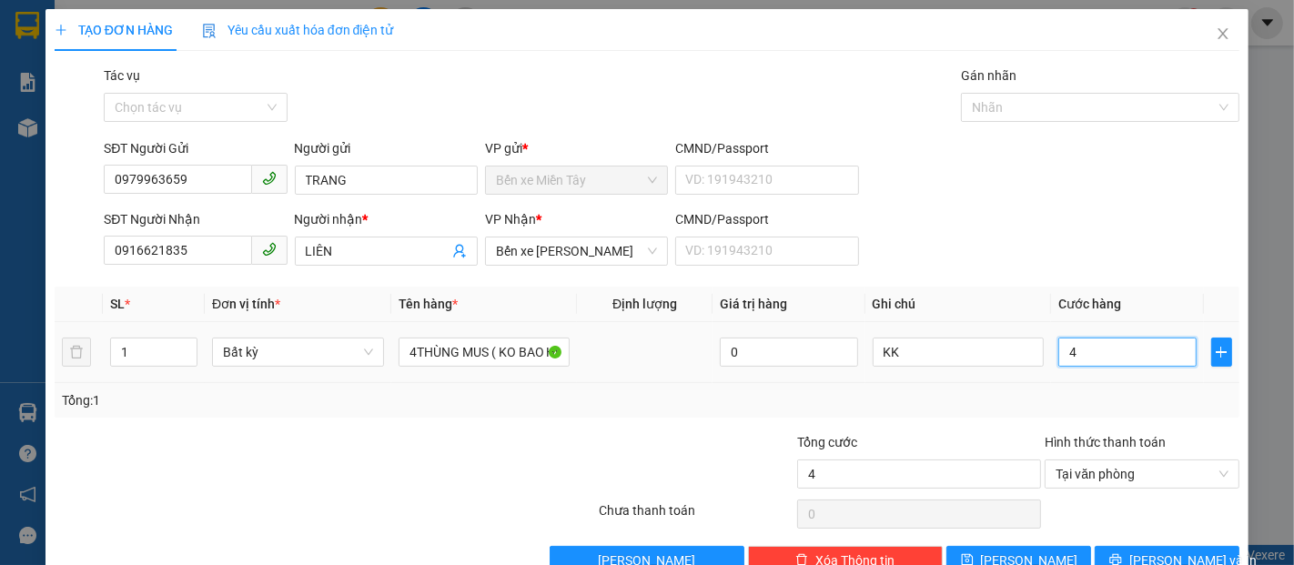
type input "40"
type input "400"
type input "4.000"
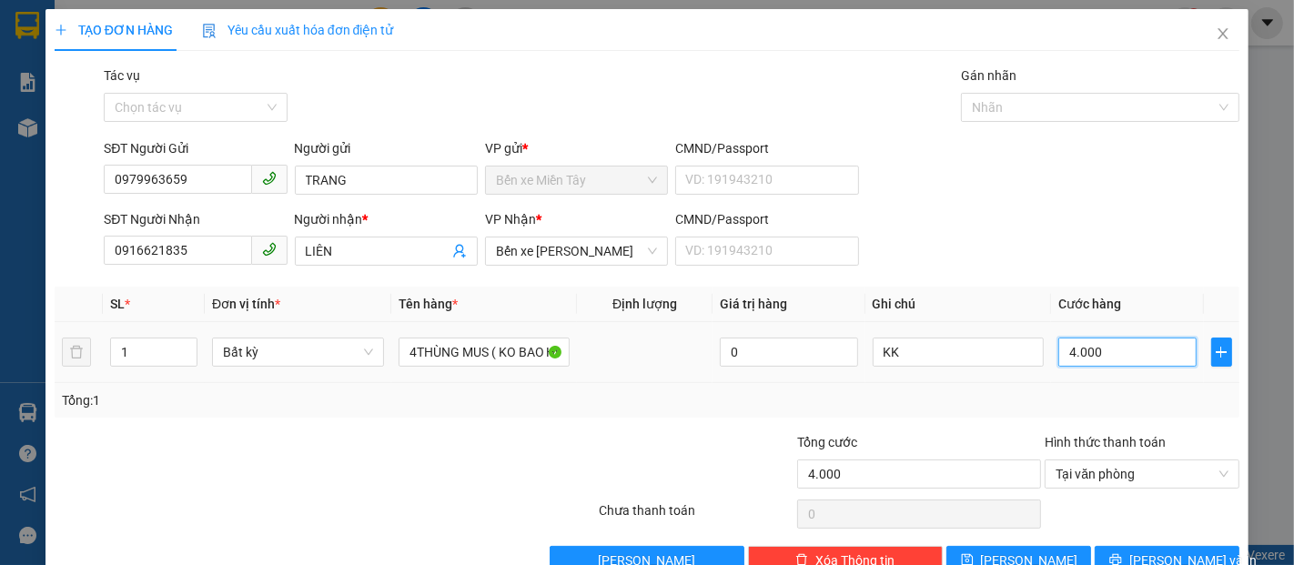
type input "40.000"
type input "400.000"
click at [1149, 563] on span "[PERSON_NAME] và In" at bounding box center [1192, 561] width 127 height 20
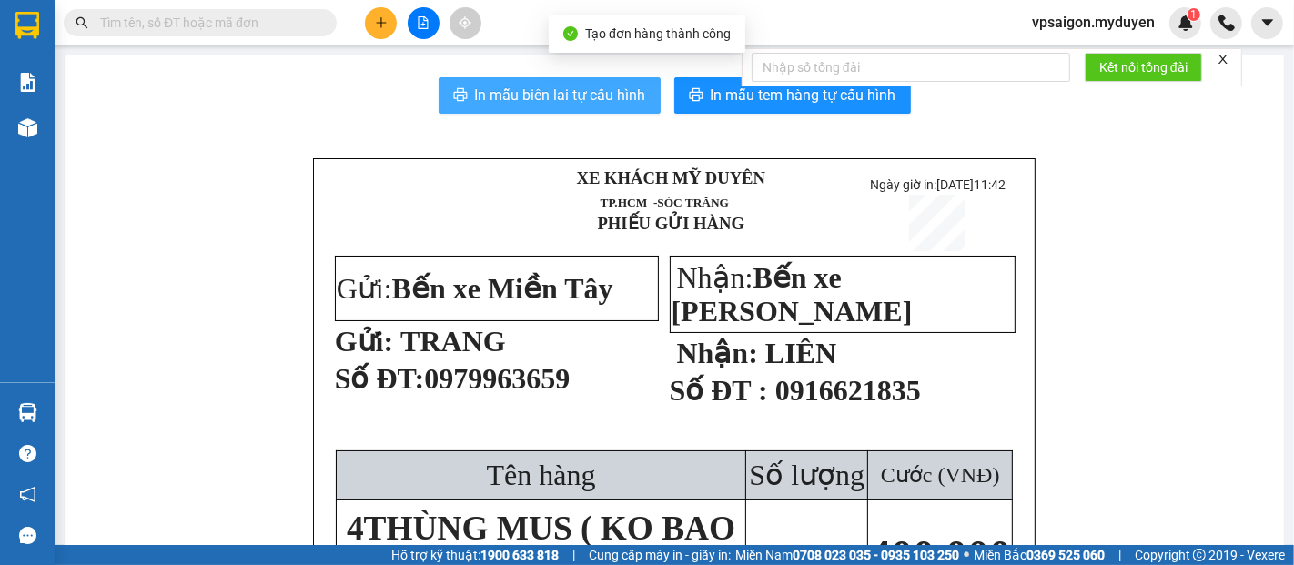
click at [547, 107] on button "In mẫu biên lai tự cấu hình" at bounding box center [550, 95] width 222 height 36
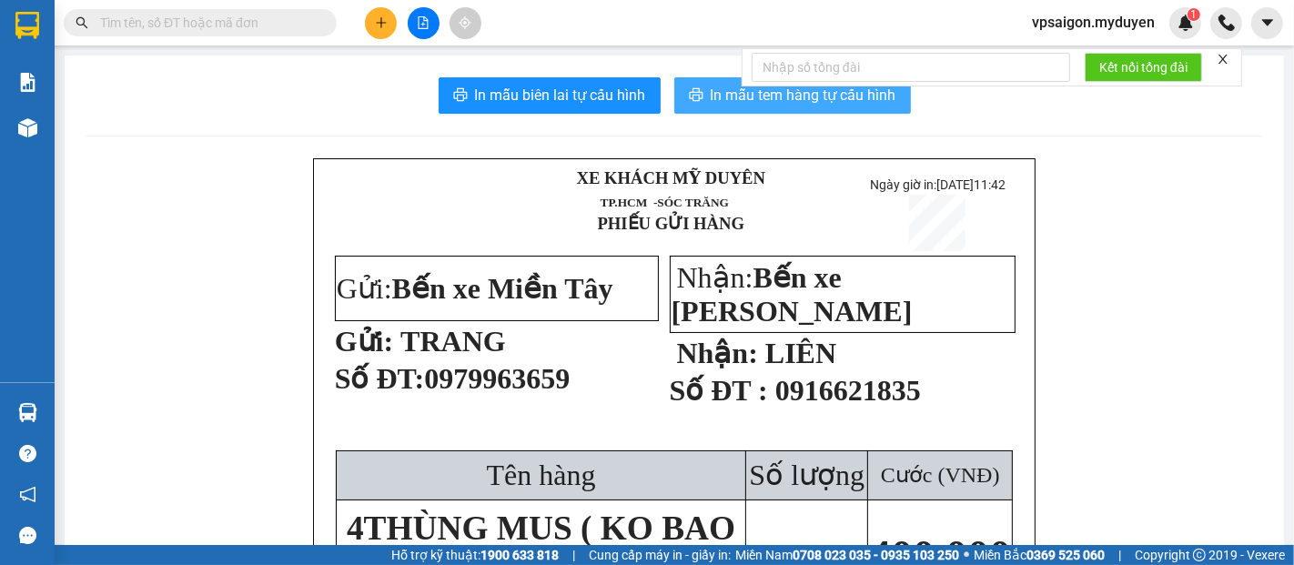
click at [821, 100] on span "In mẫu tem hàng tự cấu hình" at bounding box center [804, 95] width 186 height 23
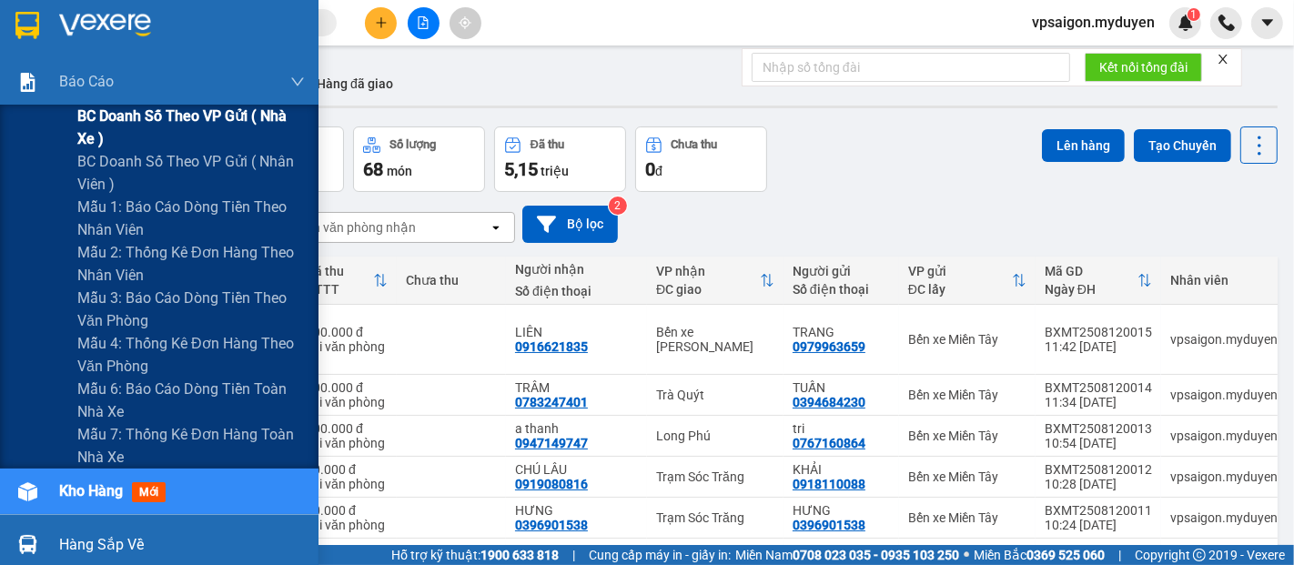
click at [188, 113] on span "BC doanh số theo VP gửi ( nhà xe )" at bounding box center [191, 128] width 228 height 46
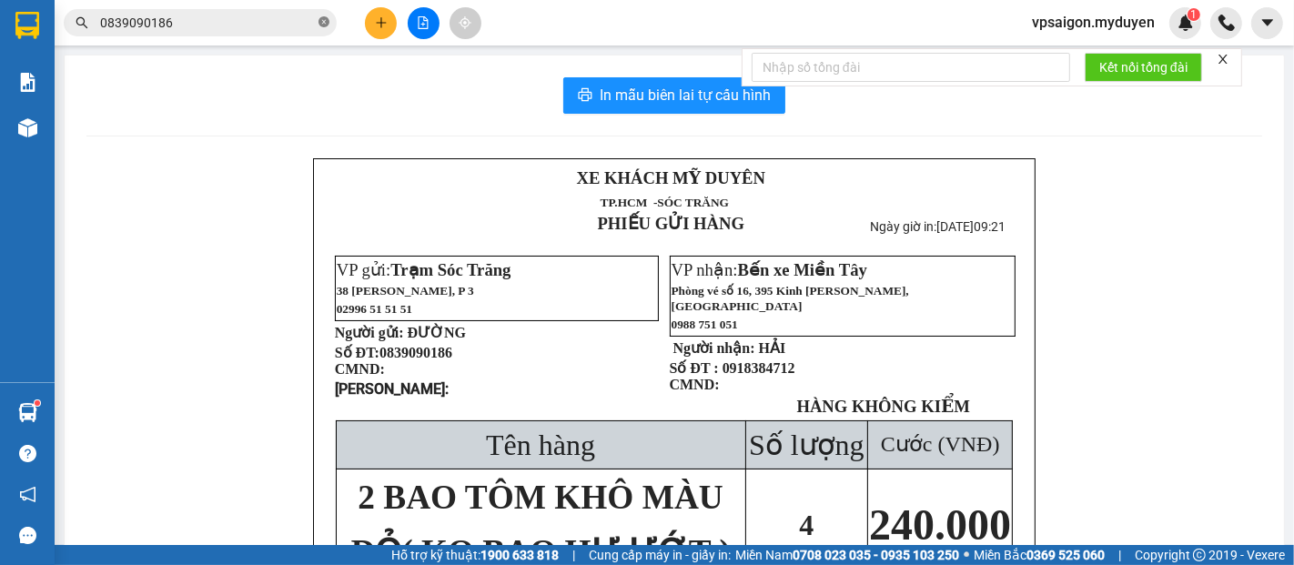
click at [319, 29] on span at bounding box center [324, 23] width 11 height 17
click at [378, 24] on icon "plus" at bounding box center [381, 22] width 13 height 13
click at [415, 74] on div "Tạo đơn hàng" at bounding box center [452, 68] width 79 height 20
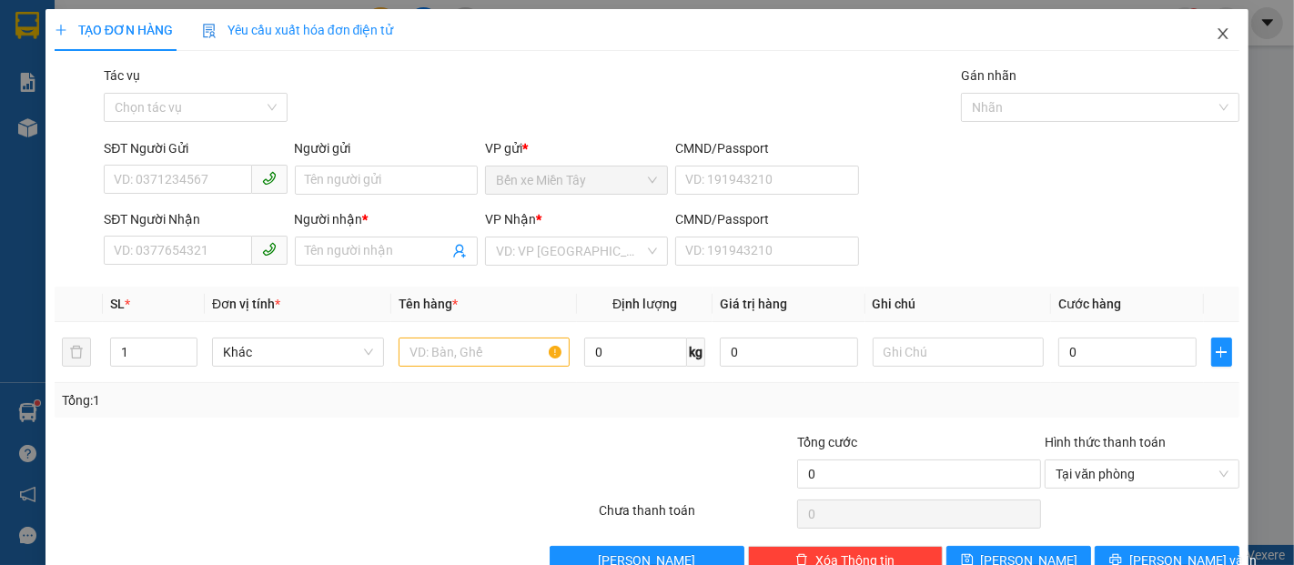
click at [1216, 28] on icon "close" at bounding box center [1223, 33] width 15 height 15
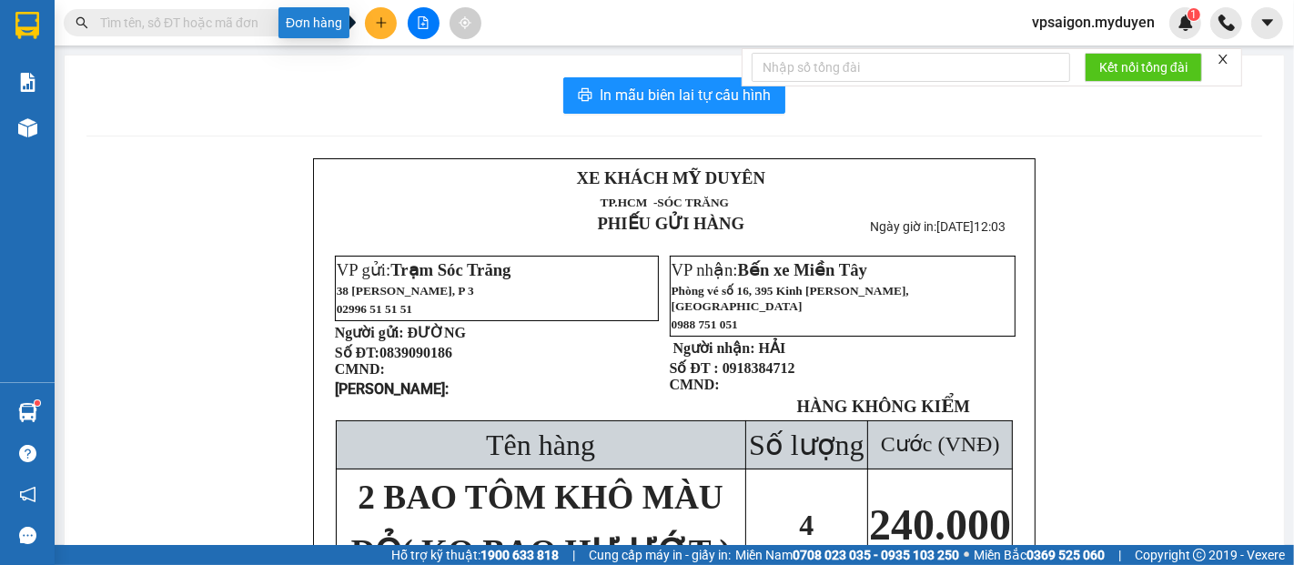
click at [380, 24] on icon "plus" at bounding box center [380, 22] width 1 height 10
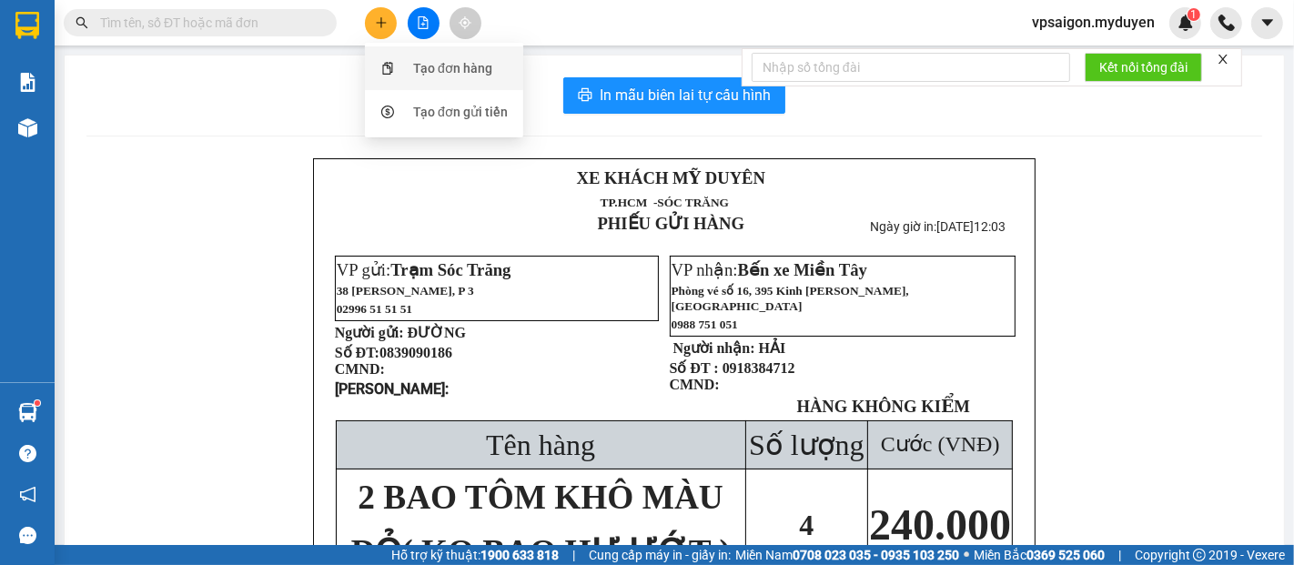
click at [408, 64] on div "Tạo đơn hàng" at bounding box center [444, 68] width 137 height 35
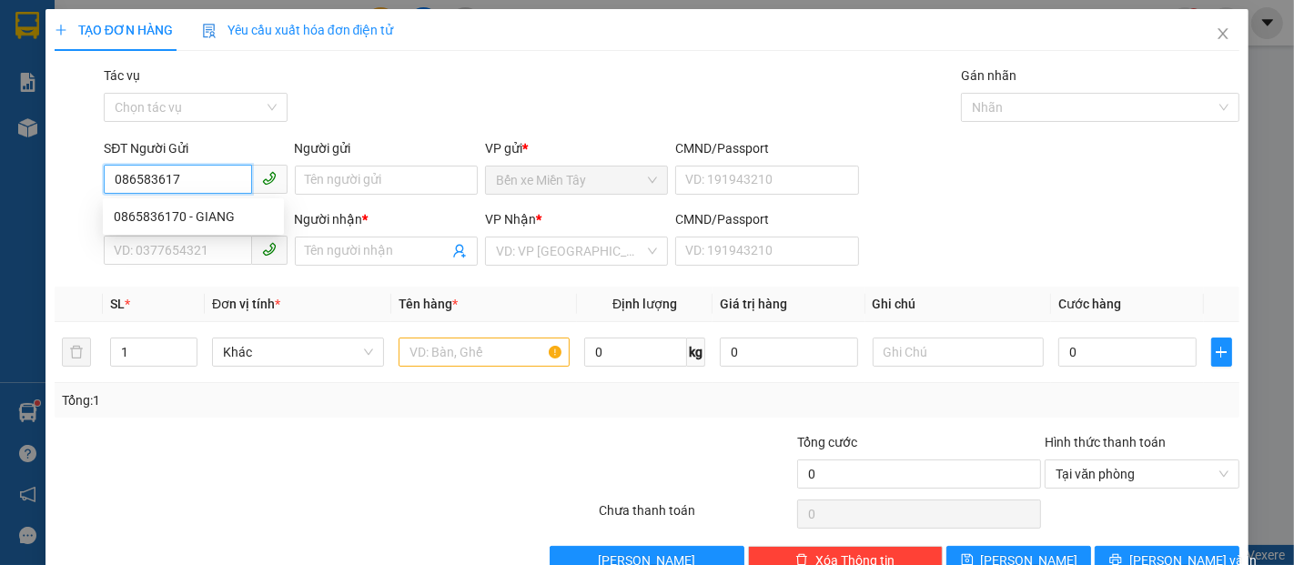
type input "0865836170"
click at [211, 215] on div "0865836170 - GIANG" at bounding box center [193, 217] width 159 height 20
type input "GIANG"
type input "0907728171"
type input "GIANG"
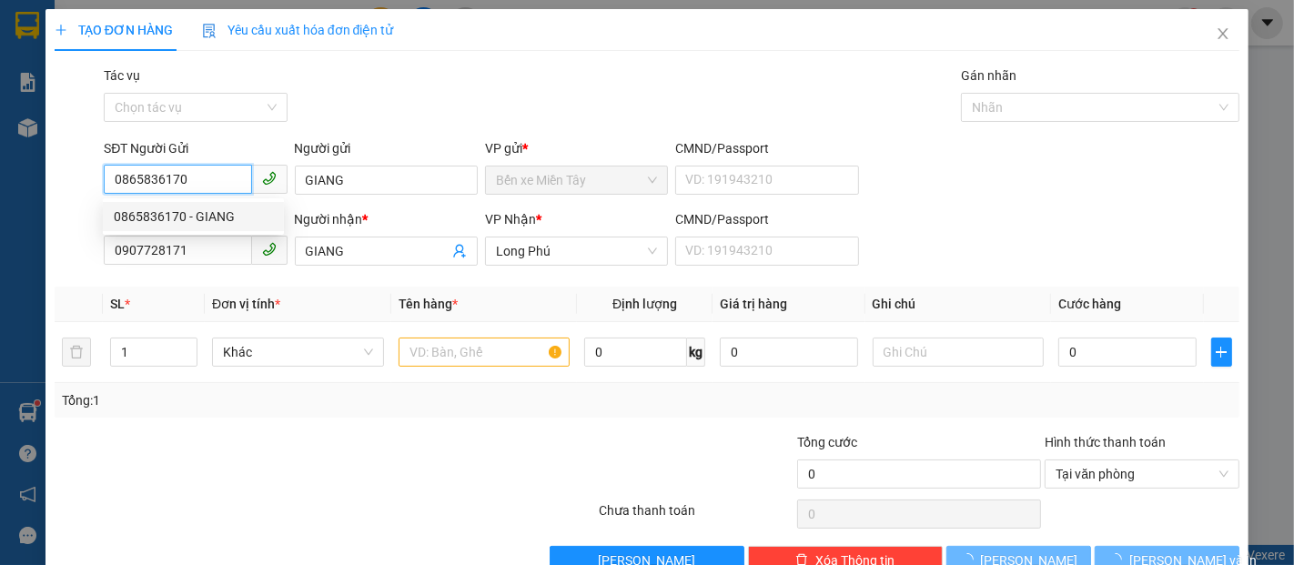
type input "40.000"
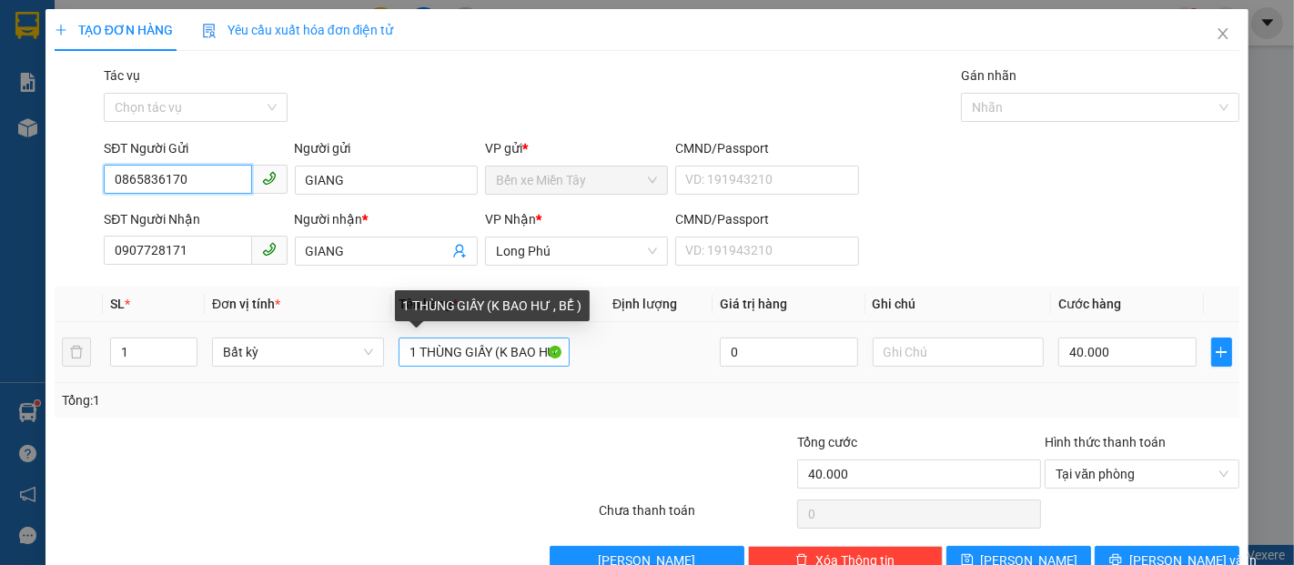
type input "0865836170"
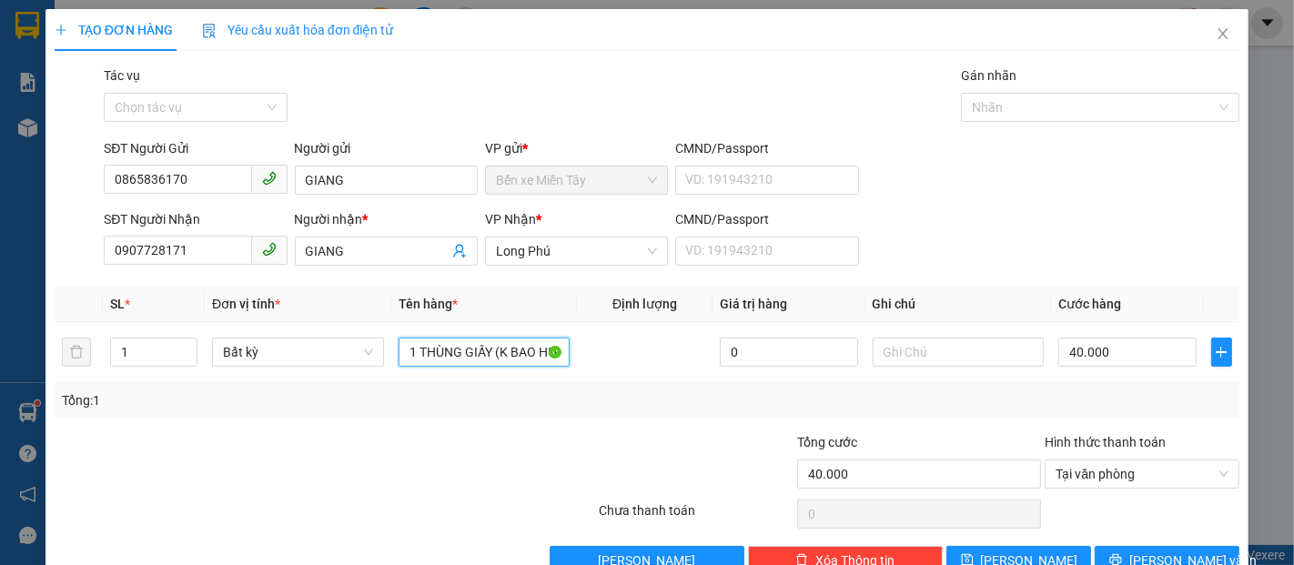
drag, startPoint x: 403, startPoint y: 357, endPoint x: 456, endPoint y: 388, distance: 61.2
click at [456, 388] on div "SL * Đơn vị tính * Tên hàng * Định lượng Giá trị hàng Ghi chú Cước hàng 1 Bất k…" at bounding box center [647, 352] width 1185 height 131
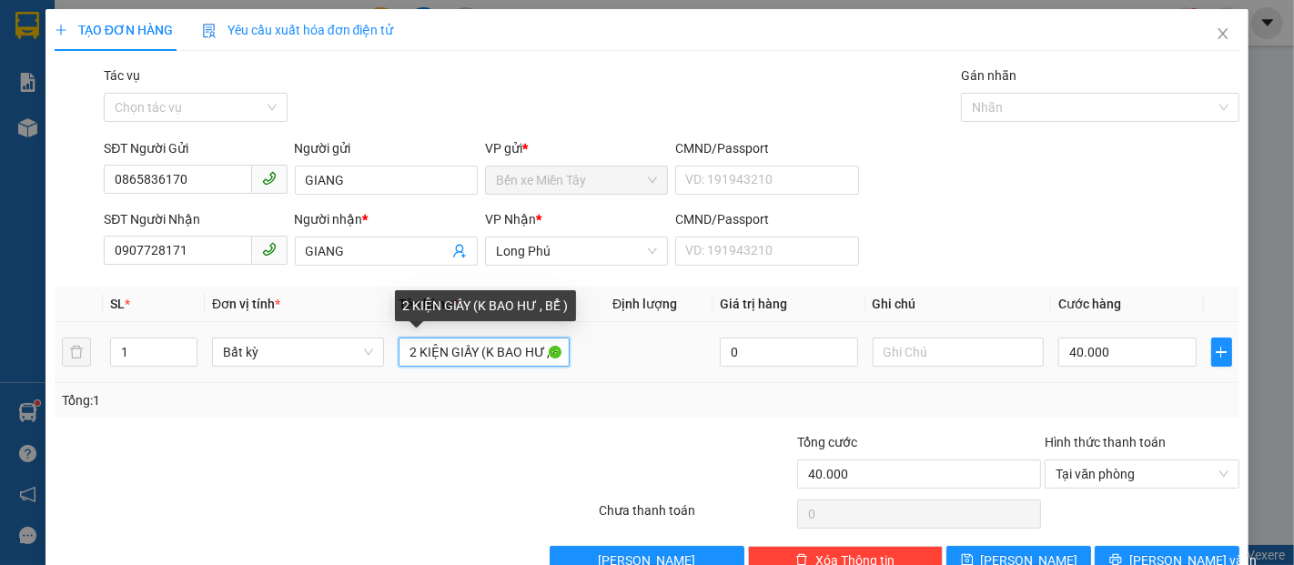
click at [470, 361] on input "2 KIỆN GIẤY (K BAO HƯ , BỂ )" at bounding box center [485, 352] width 172 height 29
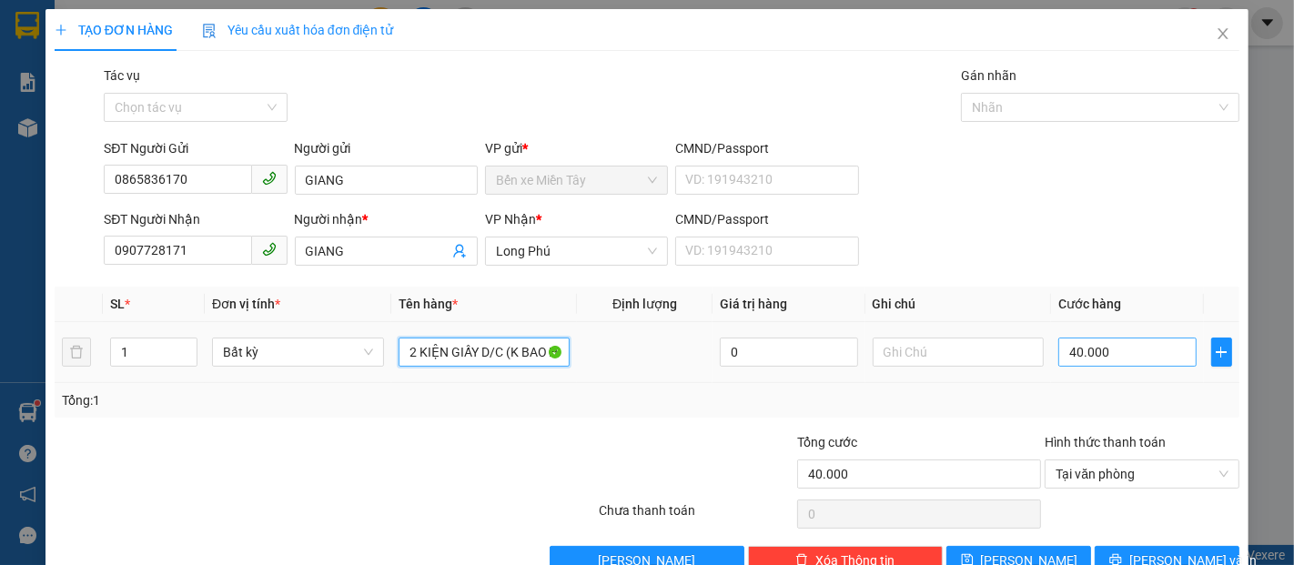
type input "2 KIỆN GIẤY D/C (K BAO HƯ , BỂ )"
click at [1142, 359] on input "40.000" at bounding box center [1126, 352] width 137 height 29
type input "7"
type input "70"
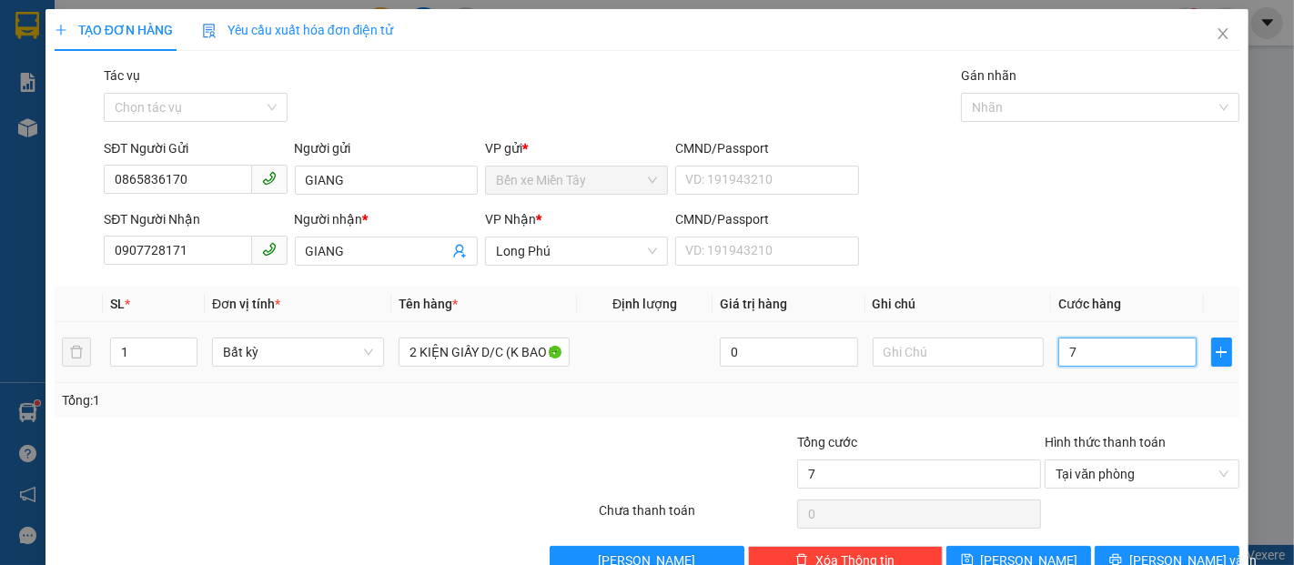
type input "70"
type input "700"
type input "7.000"
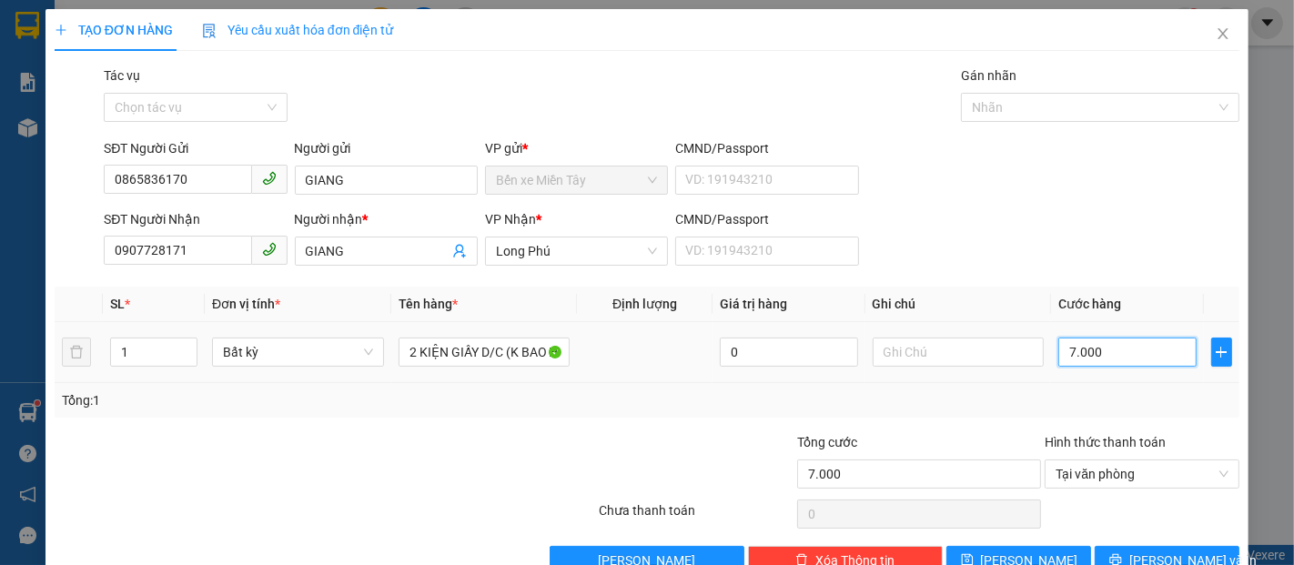
type input "70.000"
click at [1131, 547] on button "[PERSON_NAME] và In" at bounding box center [1167, 560] width 145 height 29
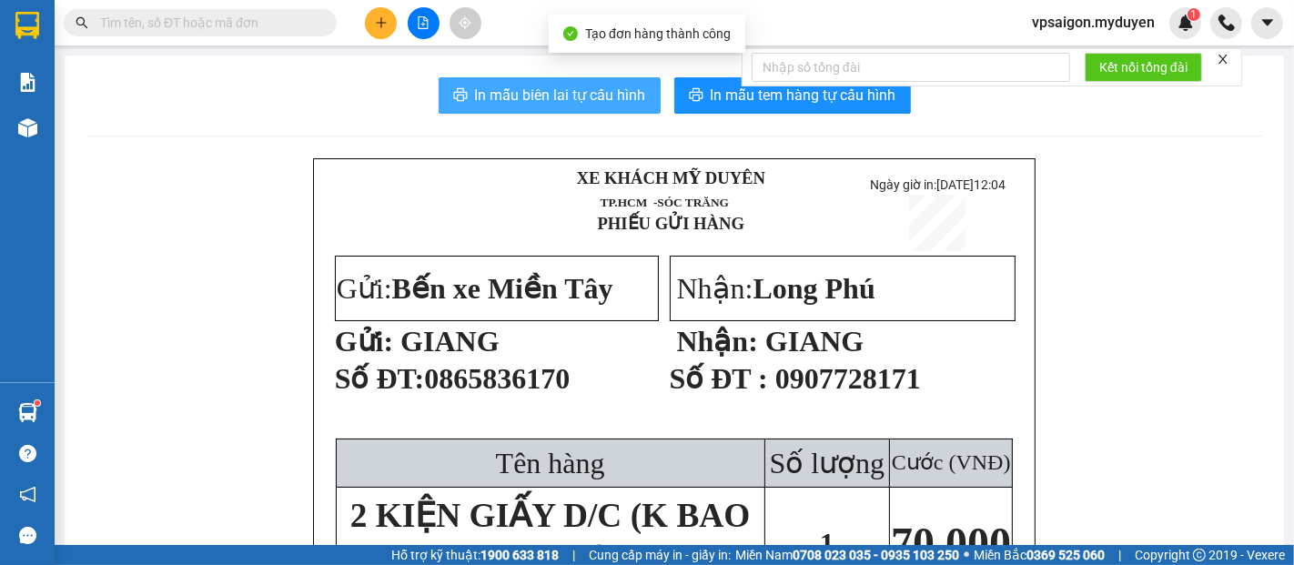
click at [529, 91] on span "In mẫu biên lai tự cấu hình" at bounding box center [560, 95] width 171 height 23
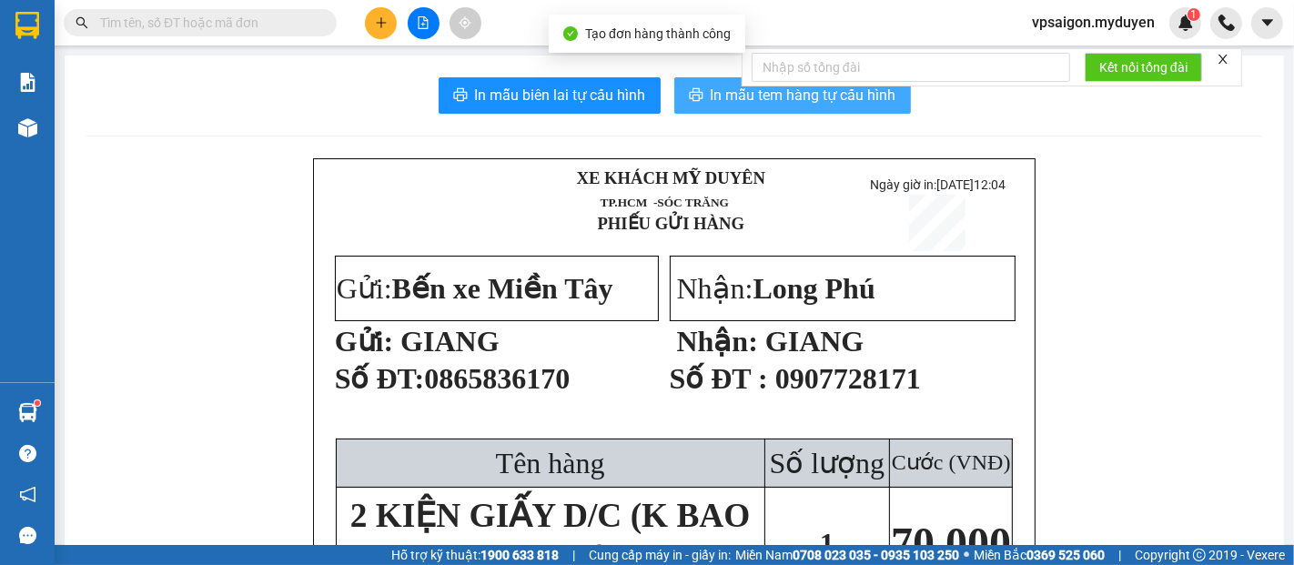
click at [711, 100] on span "In mẫu tem hàng tự cấu hình" at bounding box center [804, 95] width 186 height 23
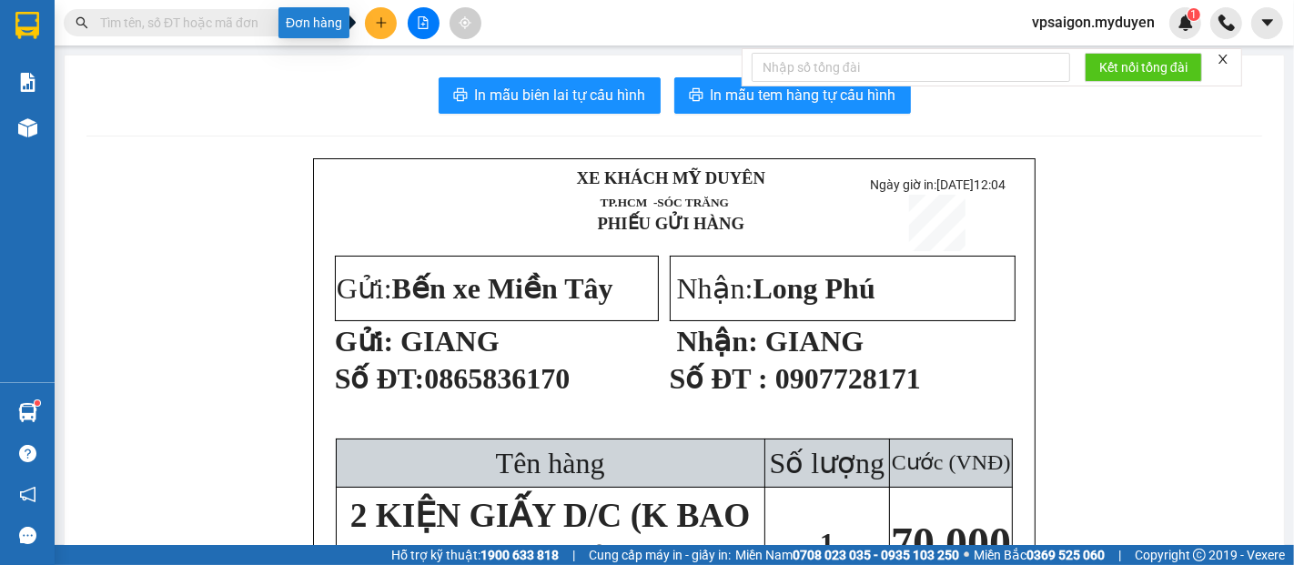
drag, startPoint x: 383, startPoint y: 27, endPoint x: 388, endPoint y: 58, distance: 31.3
click at [382, 27] on icon "plus" at bounding box center [381, 22] width 13 height 13
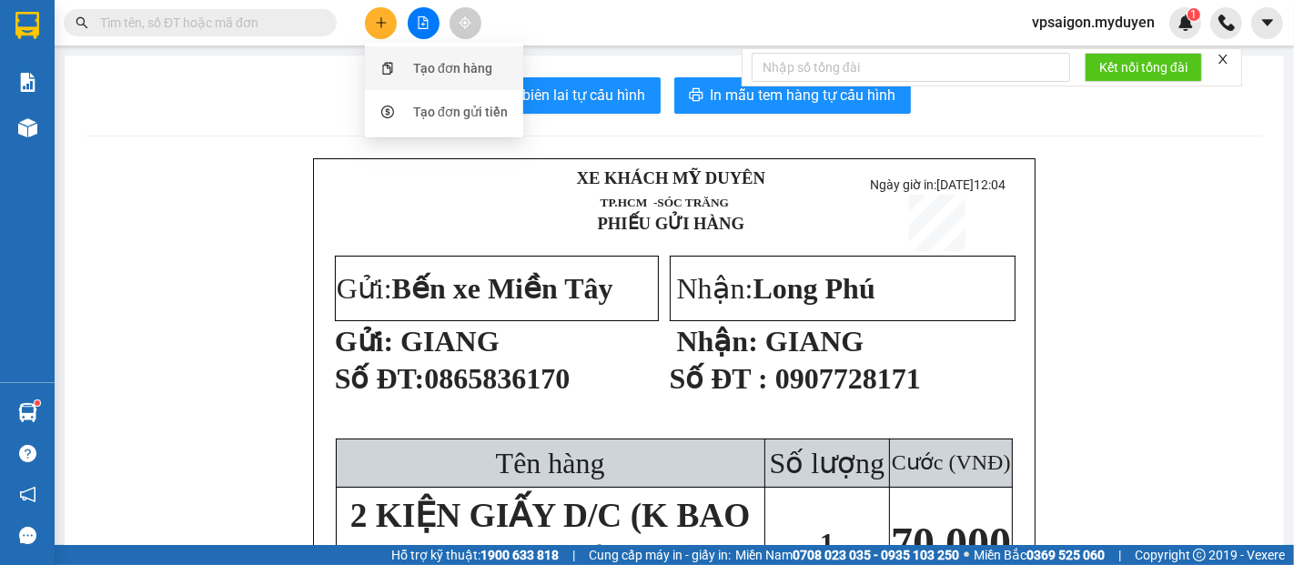
click at [431, 68] on div "Tạo đơn hàng" at bounding box center [452, 68] width 79 height 20
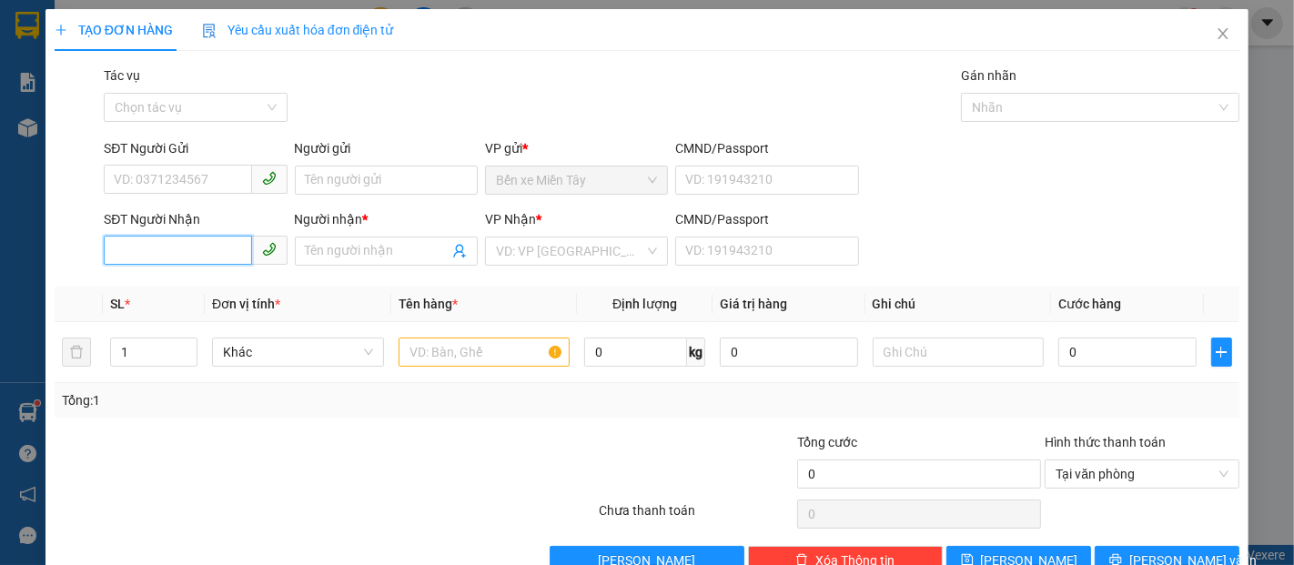
click at [195, 254] on input "SĐT Người Nhận" at bounding box center [177, 250] width 147 height 29
click at [162, 176] on input "SĐT Người Gửi" at bounding box center [177, 179] width 147 height 29
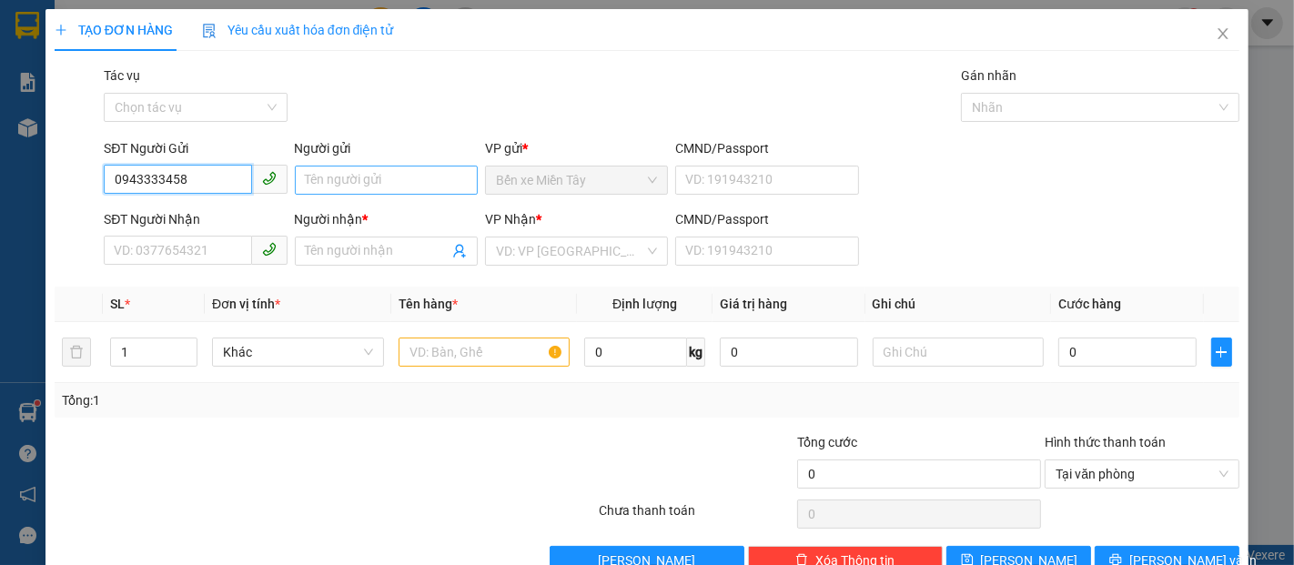
type input "0943333458"
click at [328, 180] on input "Người gửi" at bounding box center [386, 180] width 183 height 29
type input "SHOP BÁN CUA"
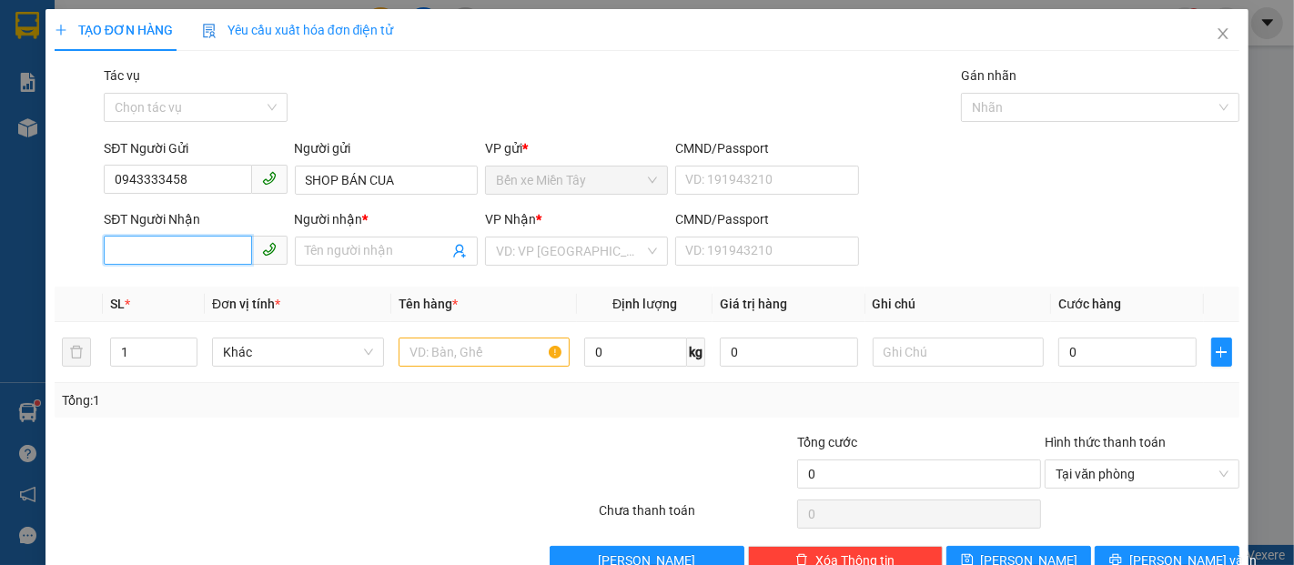
click at [143, 248] on input "SĐT Người Nhận" at bounding box center [177, 250] width 147 height 29
type input "0984542511"
click at [201, 295] on div "0984542511 - HOA" at bounding box center [193, 288] width 159 height 20
type input "HOA"
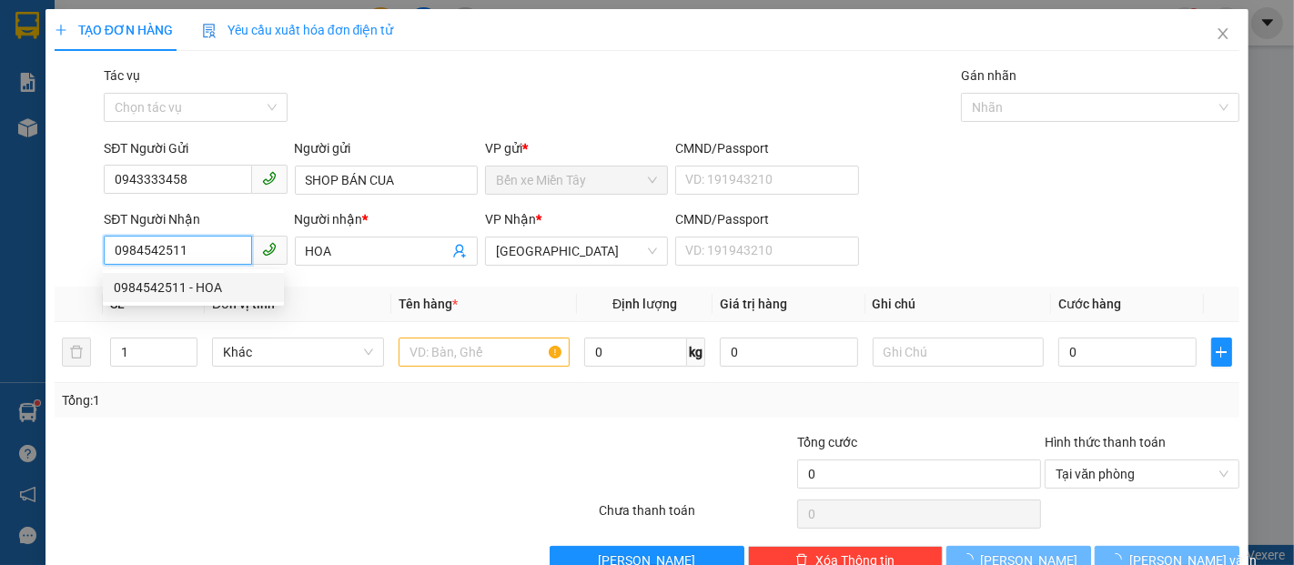
type input "60.000"
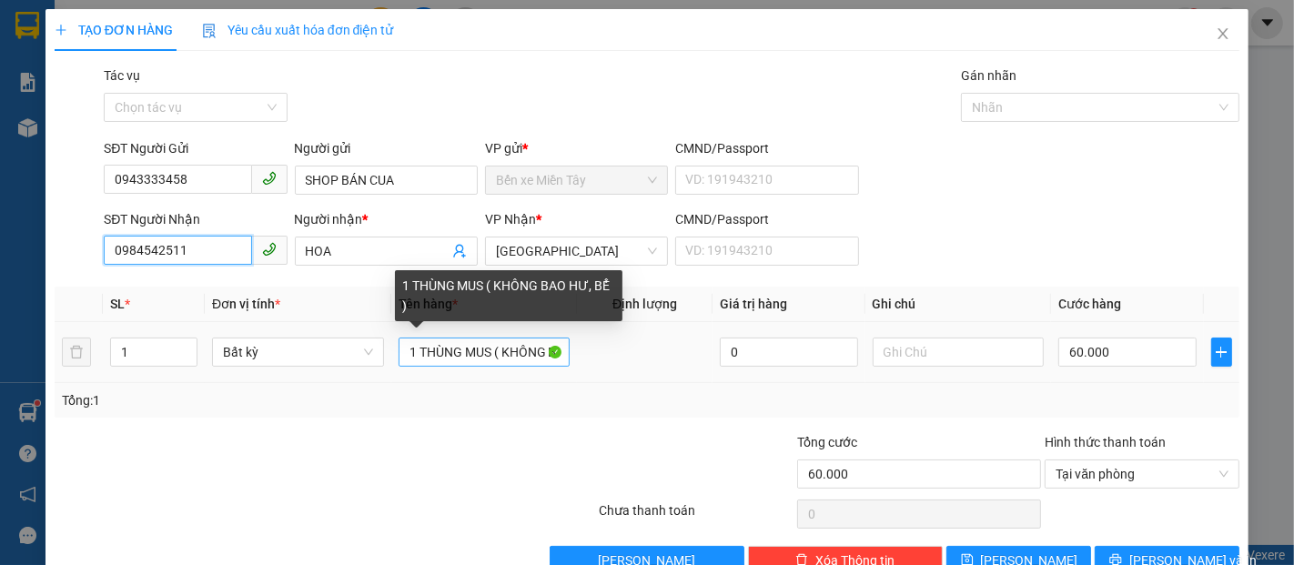
type input "0984542511"
drag, startPoint x: 399, startPoint y: 354, endPoint x: 820, endPoint y: 376, distance: 421.9
click at [820, 376] on tr "1 Bất kỳ 1 THÙNG MUS ( KHÔNG BAO HƯ, BỂ ) 0 60.000" at bounding box center [647, 352] width 1185 height 61
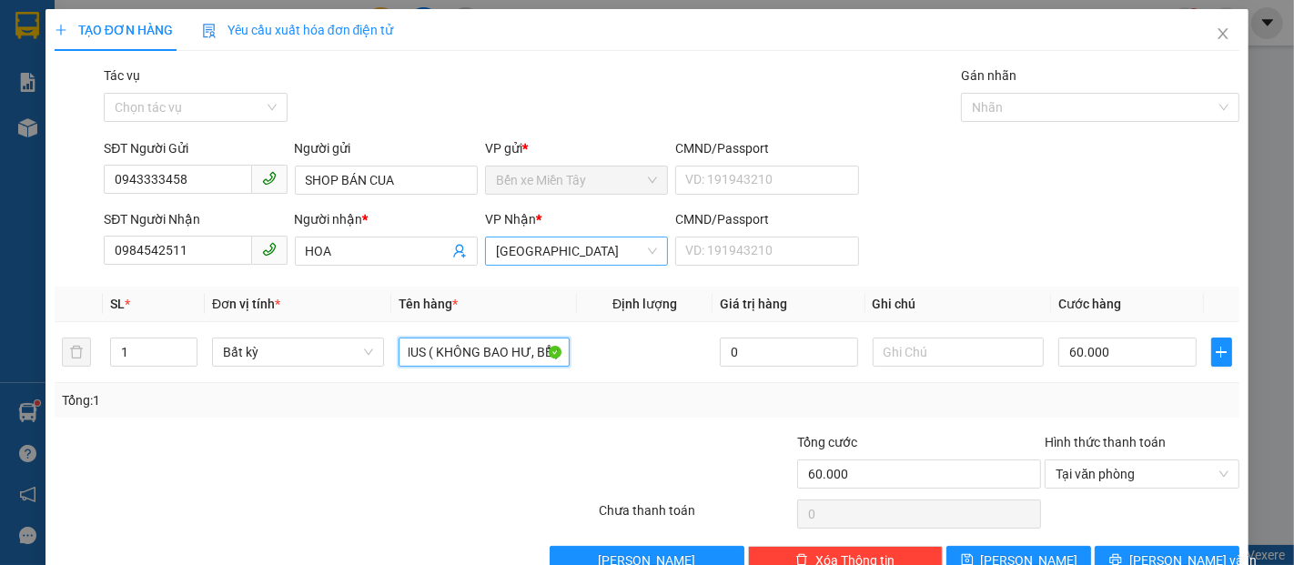
click at [567, 248] on span "[GEOGRAPHIC_DATA]" at bounding box center [576, 251] width 161 height 27
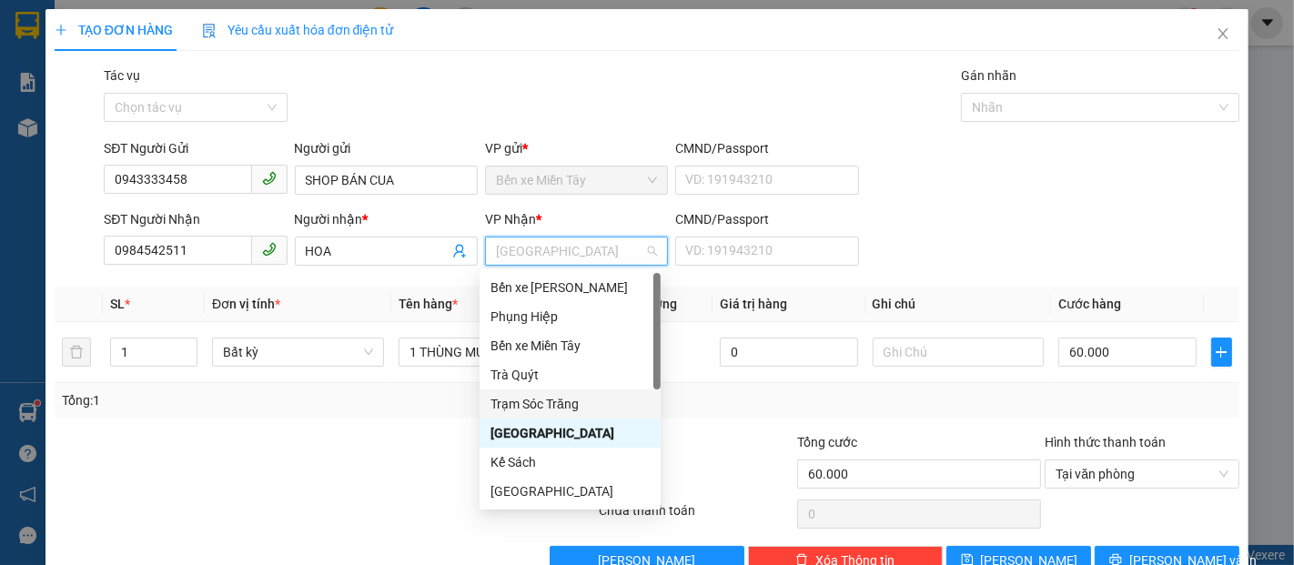
click at [539, 403] on div "Trạm Sóc Trăng" at bounding box center [570, 404] width 159 height 20
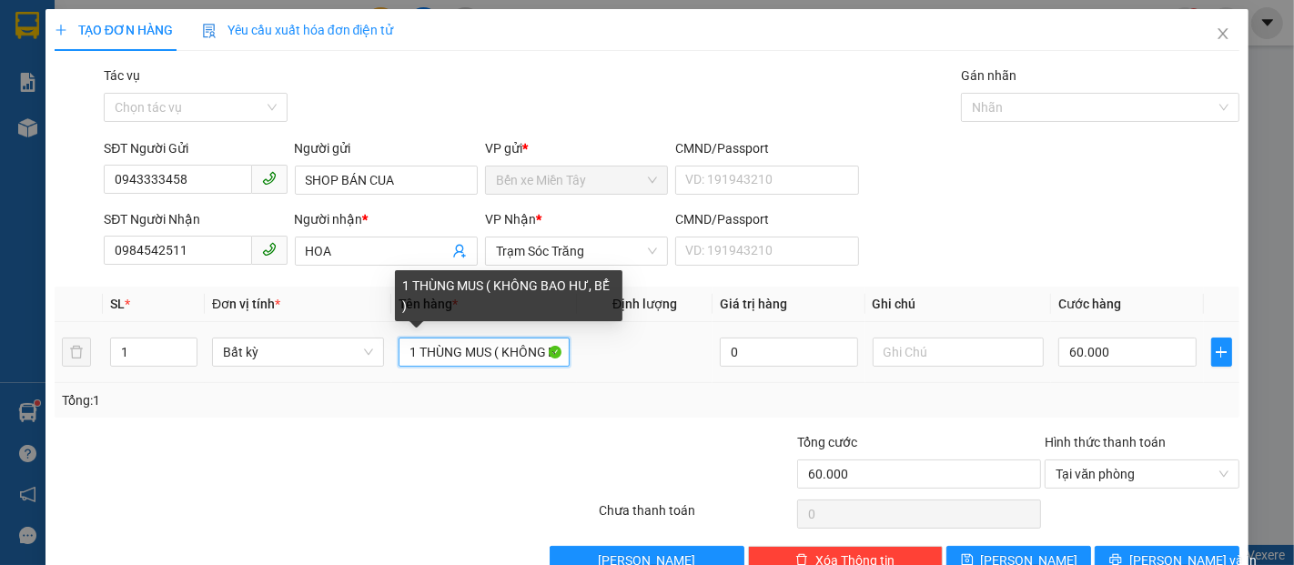
scroll to position [0, 71]
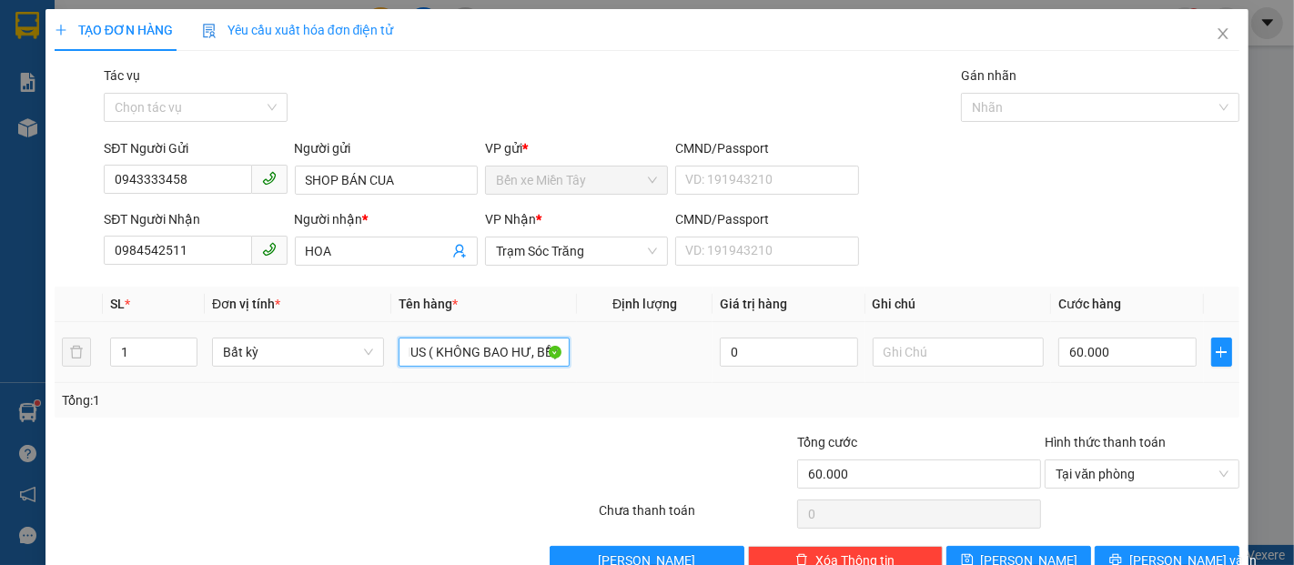
drag, startPoint x: 405, startPoint y: 353, endPoint x: 603, endPoint y: 354, distance: 198.4
click at [603, 354] on tr "1 Bất kỳ 1 THÙNG MUS ( KHÔNG BAO HƯ, BỂ ) 0 60.000" at bounding box center [647, 352] width 1185 height 61
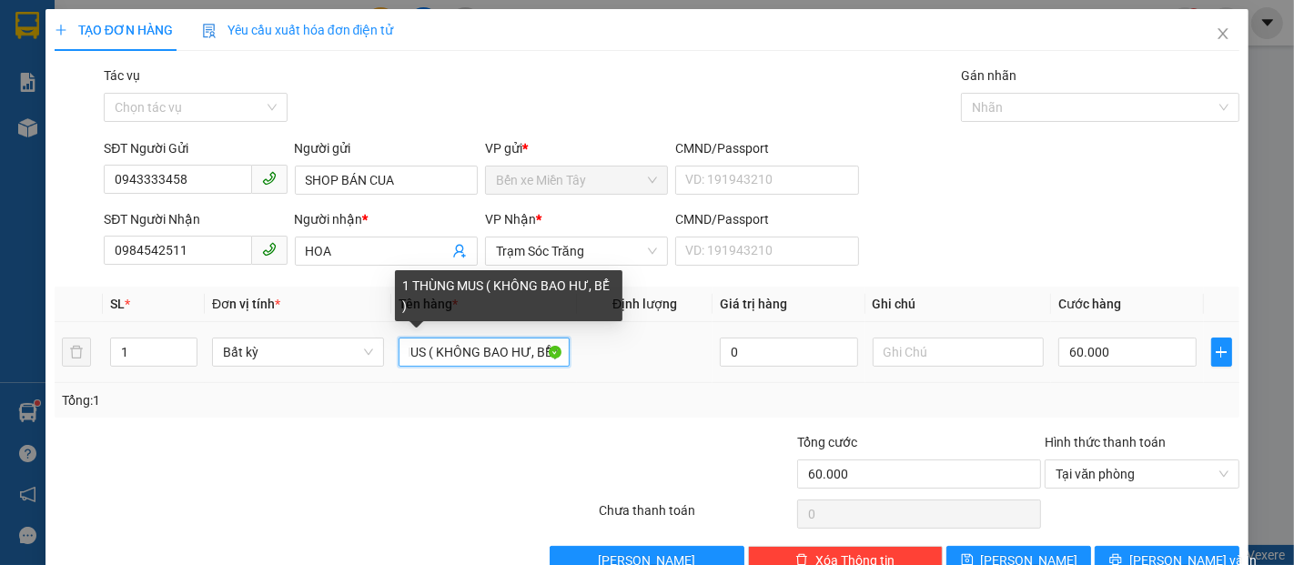
click at [496, 361] on input "1 THÙNG MUS ( KHÔNG BAO HƯ, BỂ )" at bounding box center [485, 352] width 172 height 29
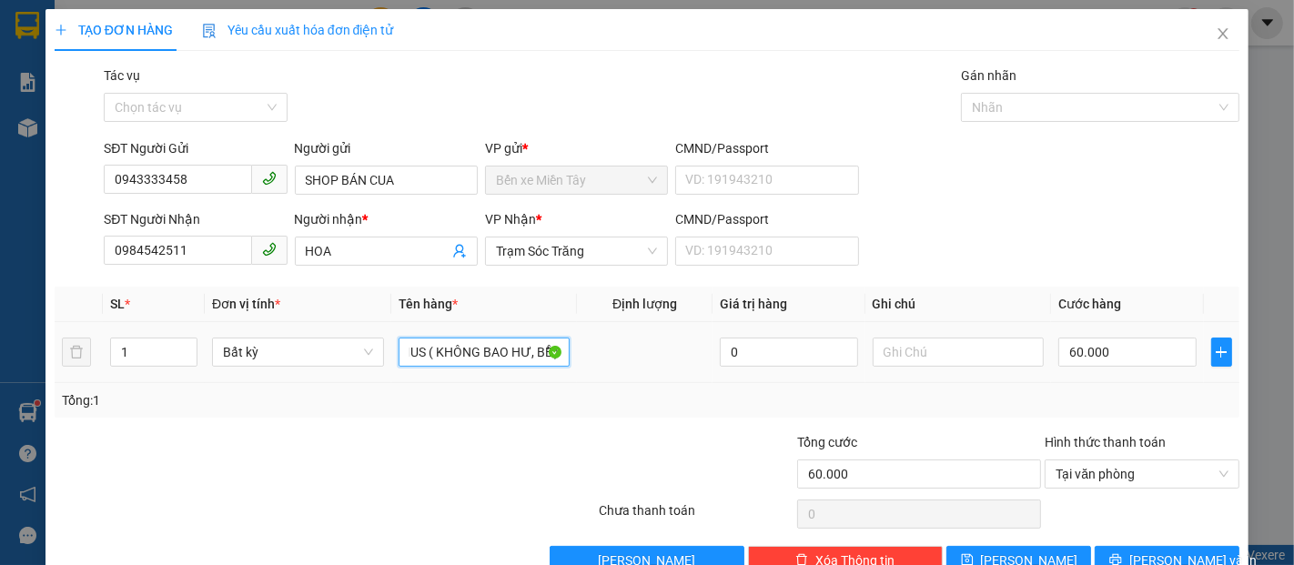
drag, startPoint x: 432, startPoint y: 351, endPoint x: 472, endPoint y: 369, distance: 43.6
click at [472, 369] on div "1 THÙNG MUS ( KHÔNG BAO HƯ, BỂ )" at bounding box center [485, 352] width 172 height 36
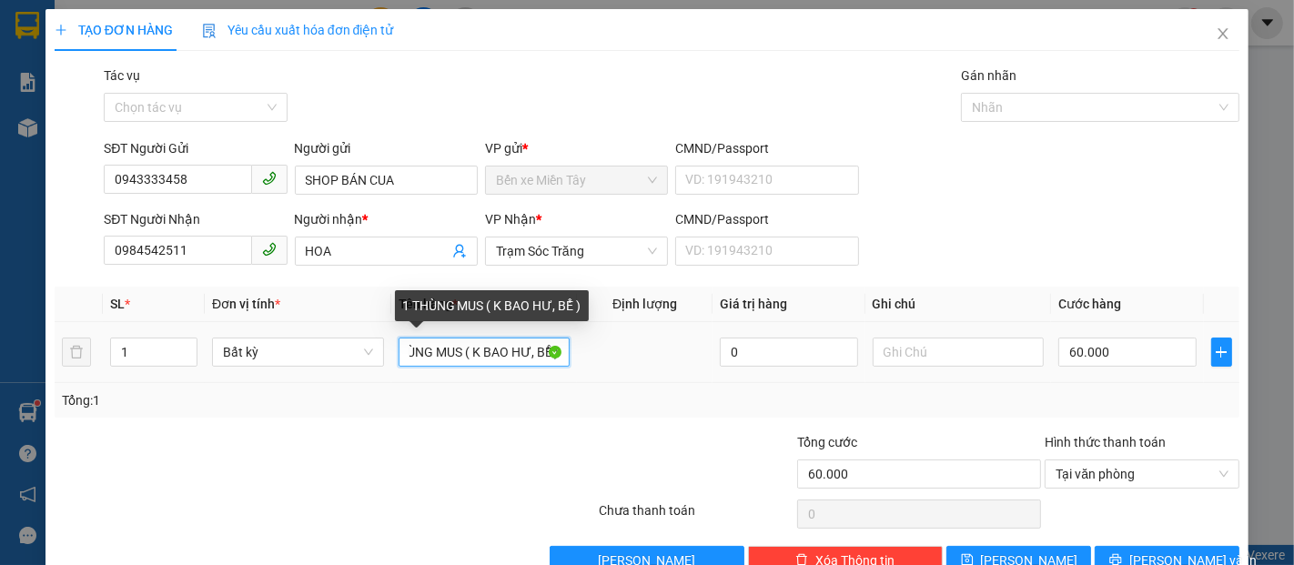
click at [539, 357] on input "1 THÙNG MUS ( K BAO HƯ, BỂ )" at bounding box center [485, 352] width 172 height 29
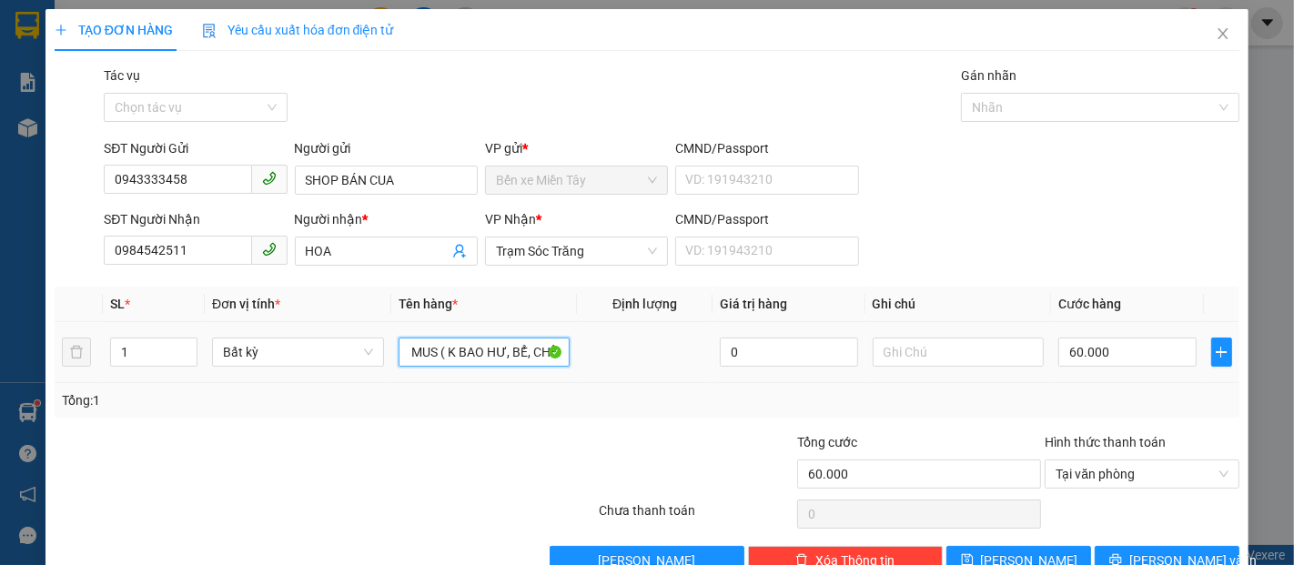
scroll to position [0, 61]
type input "1 THÙNG MUS ( K BAO HƯ, BỂ, CHẾT )"
click at [1121, 341] on input "60.000" at bounding box center [1126, 352] width 137 height 29
type input "4"
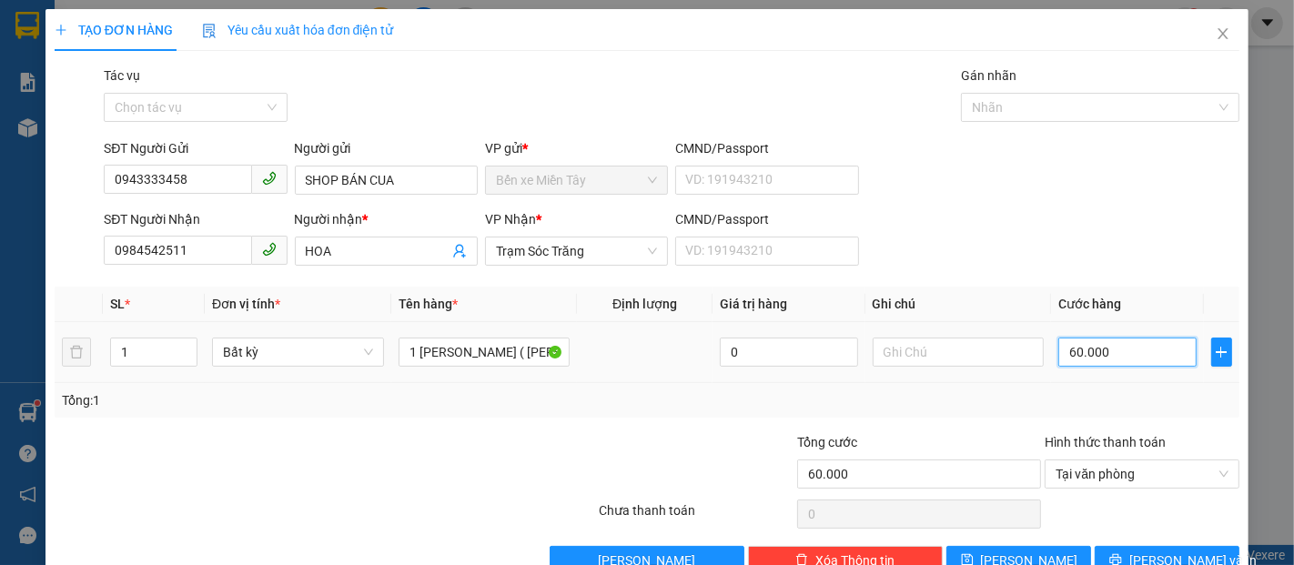
type input "4"
type input "40"
type input "400"
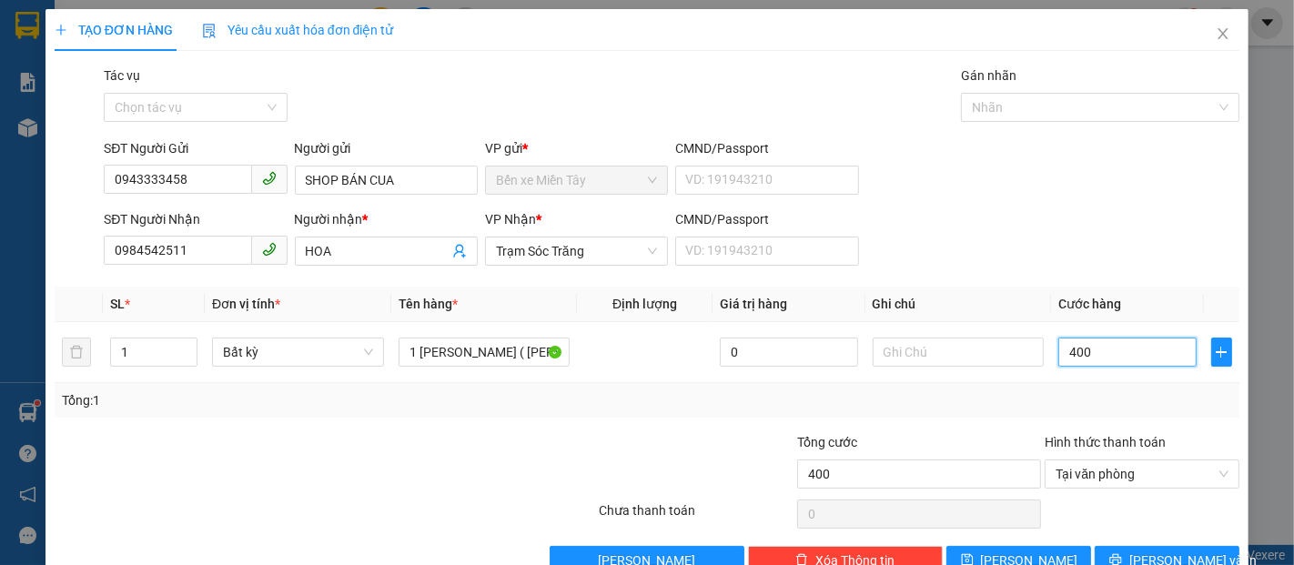
type input "4.000"
type input "40.000"
click at [1156, 553] on span "[PERSON_NAME] và In" at bounding box center [1192, 561] width 127 height 20
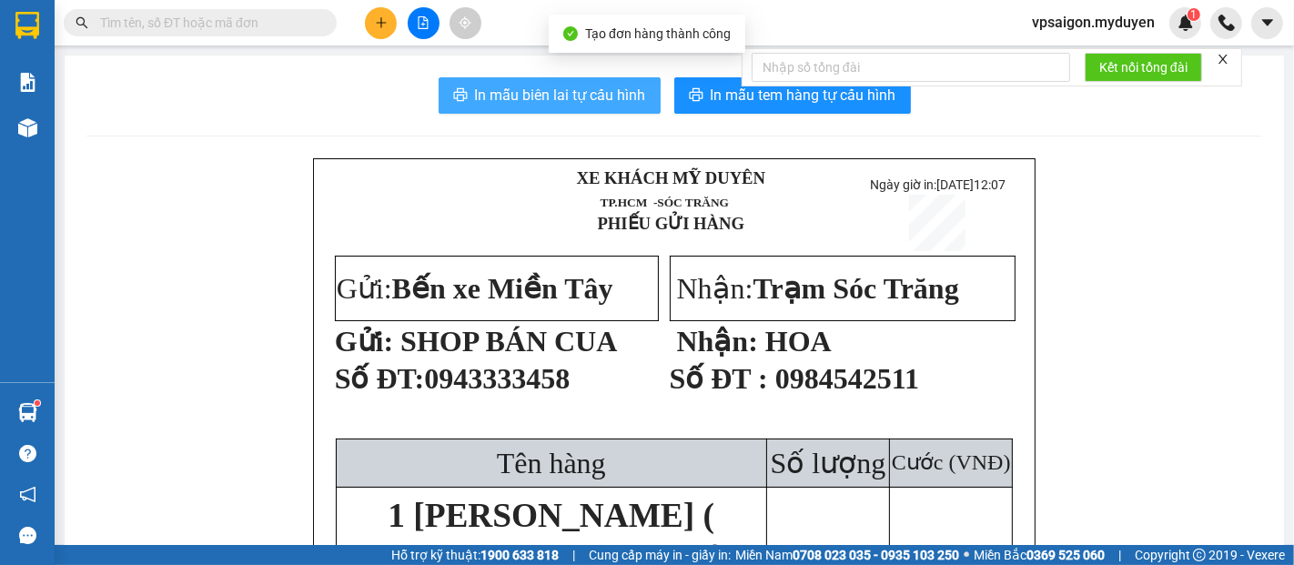
click at [570, 84] on span "In mẫu biên lai tự cấu hình" at bounding box center [560, 95] width 171 height 23
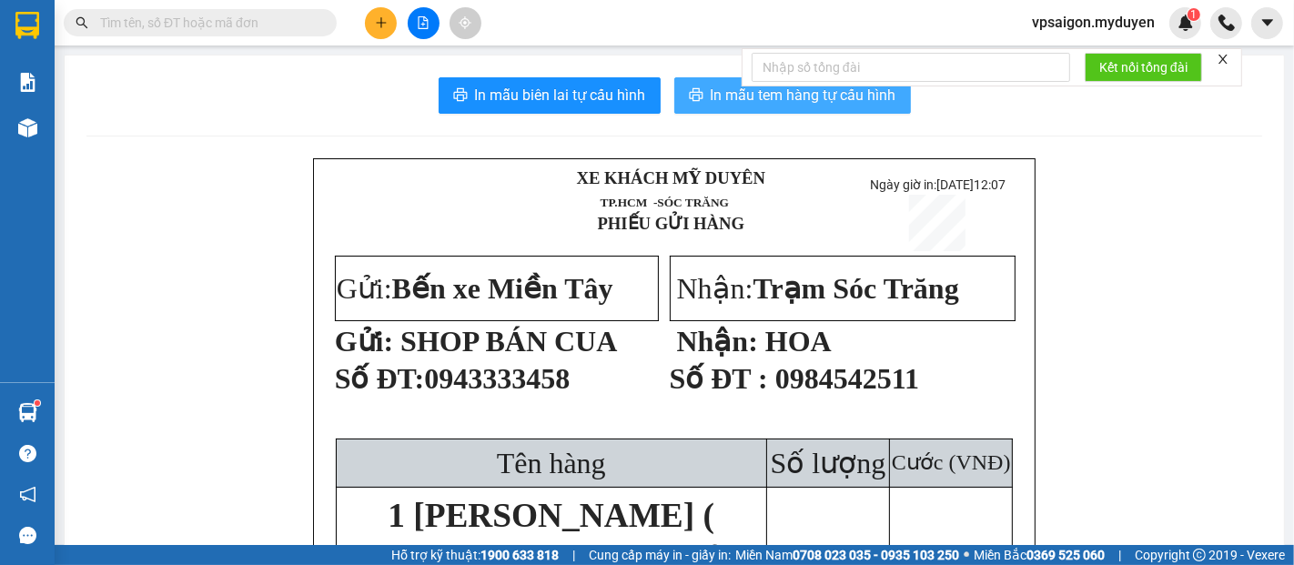
click at [734, 105] on span "In mẫu tem hàng tự cấu hình" at bounding box center [804, 95] width 186 height 23
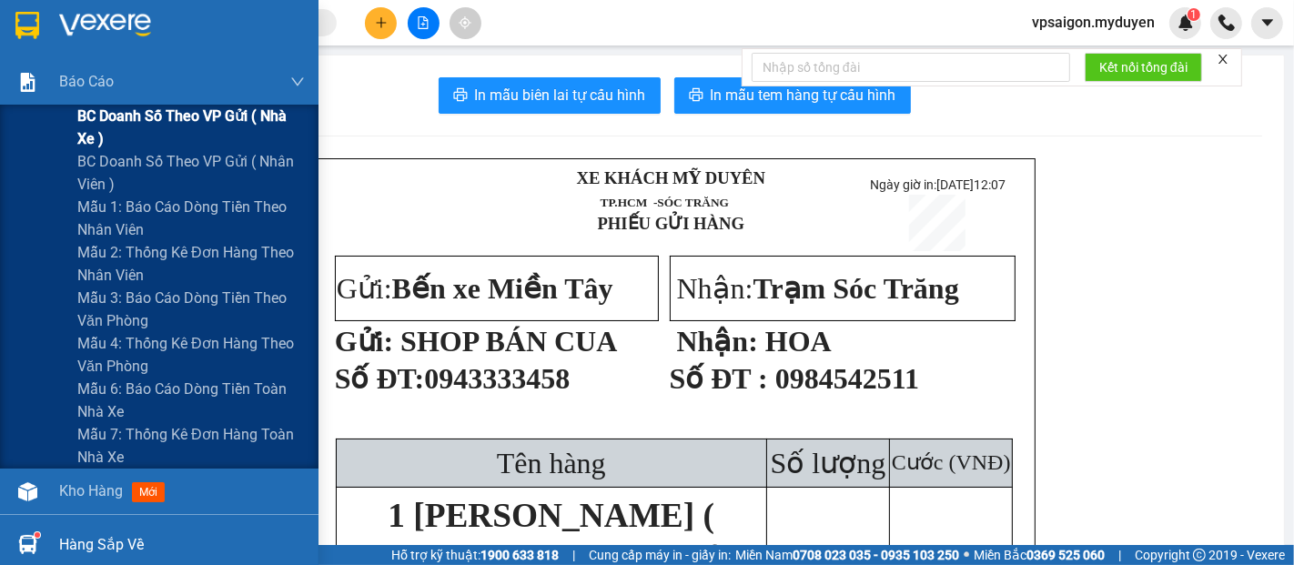
click at [154, 112] on span "BC doanh số theo VP gửi ( nhà xe )" at bounding box center [191, 128] width 228 height 46
